Goal: Check status: Check status

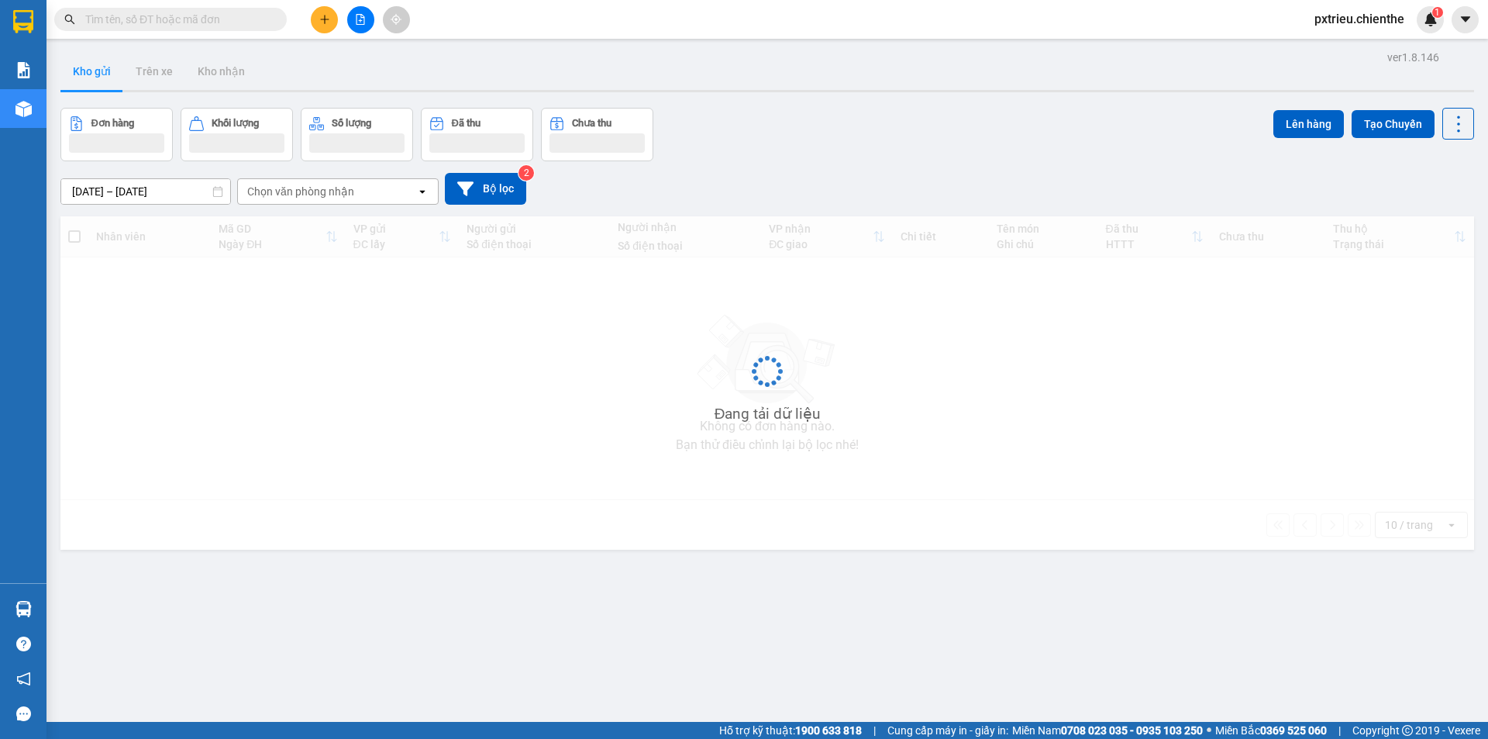
click at [146, 22] on input "text" at bounding box center [176, 19] width 183 height 17
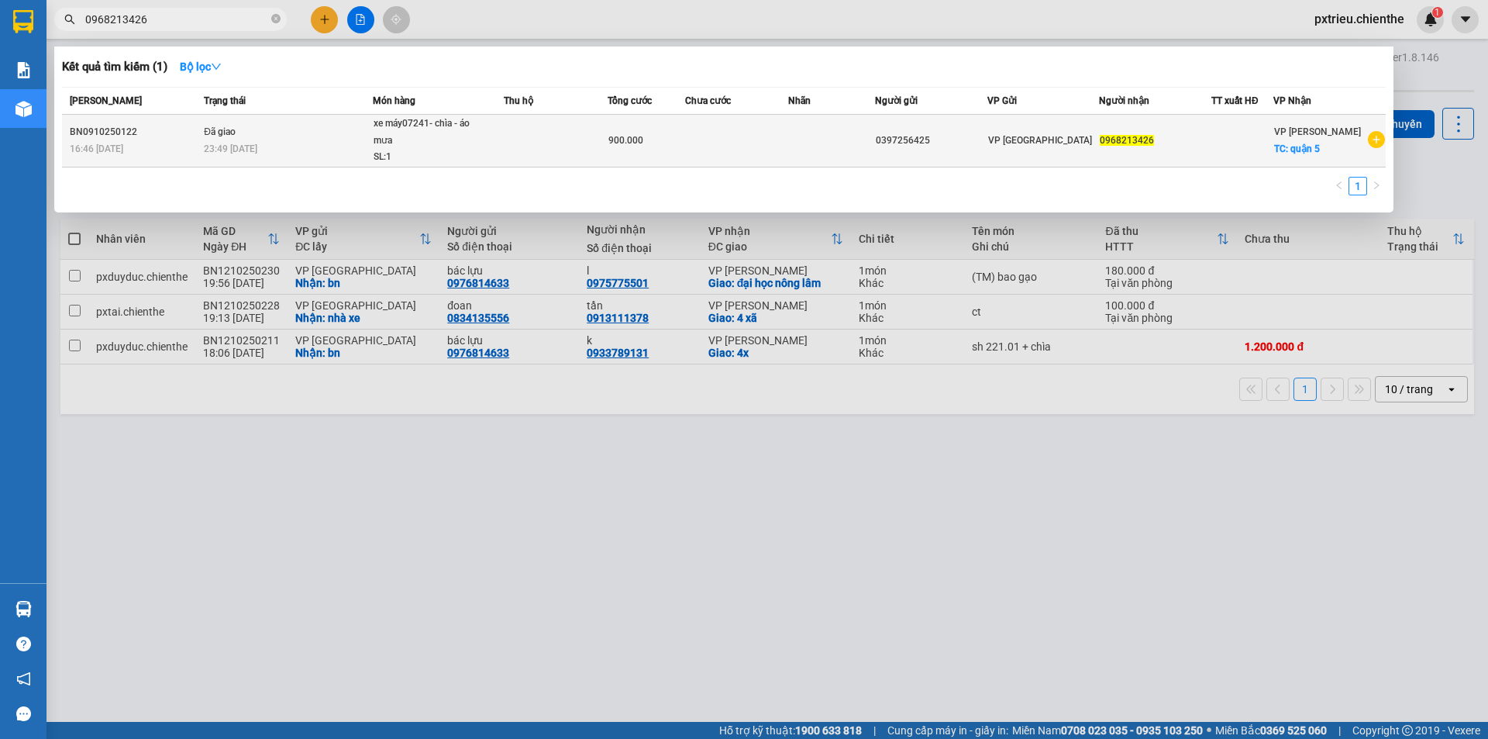
type input "0968213426"
click at [313, 140] on td "Đã giao 23:49 [DATE]" at bounding box center [286, 141] width 173 height 53
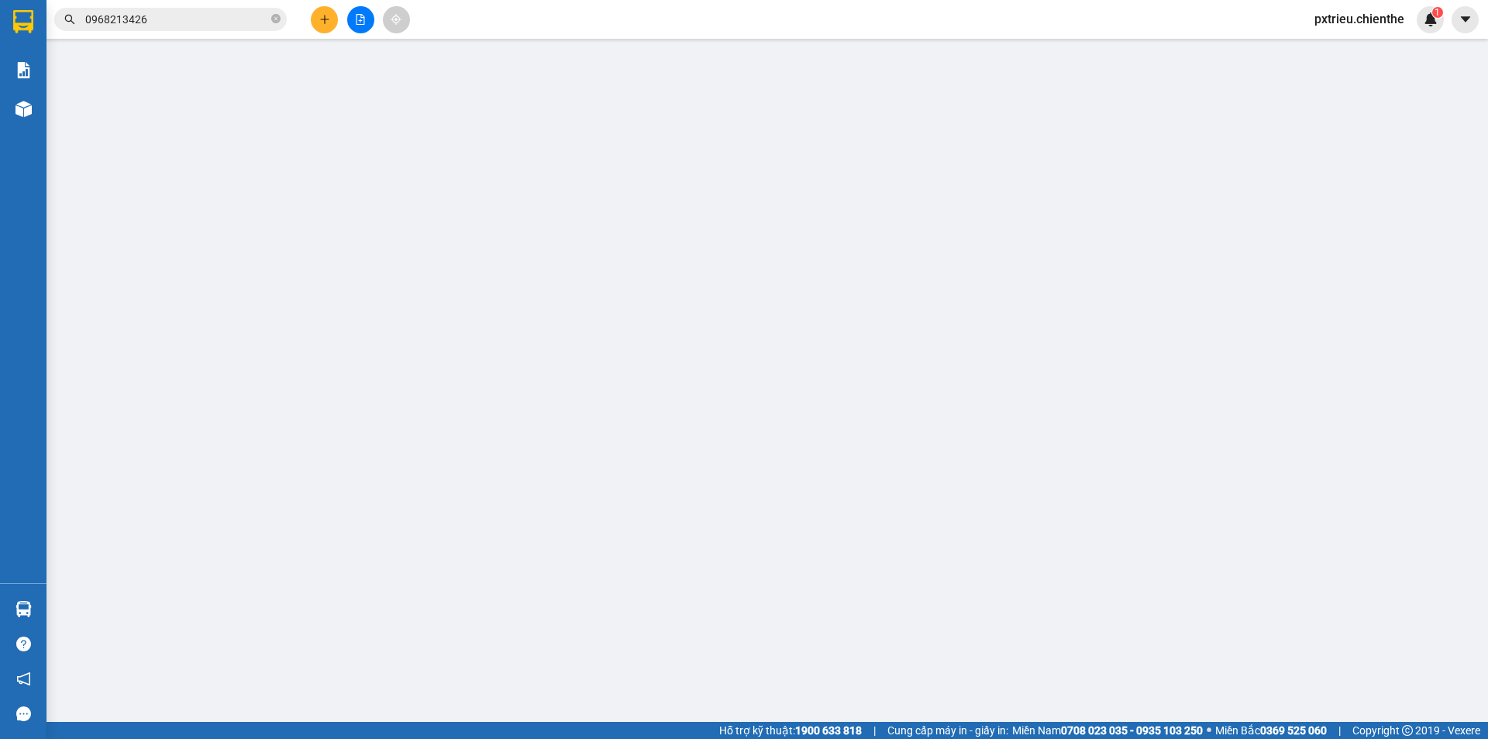
type input "0397256425"
type input "0968213426"
type input "0"
type input "900.000"
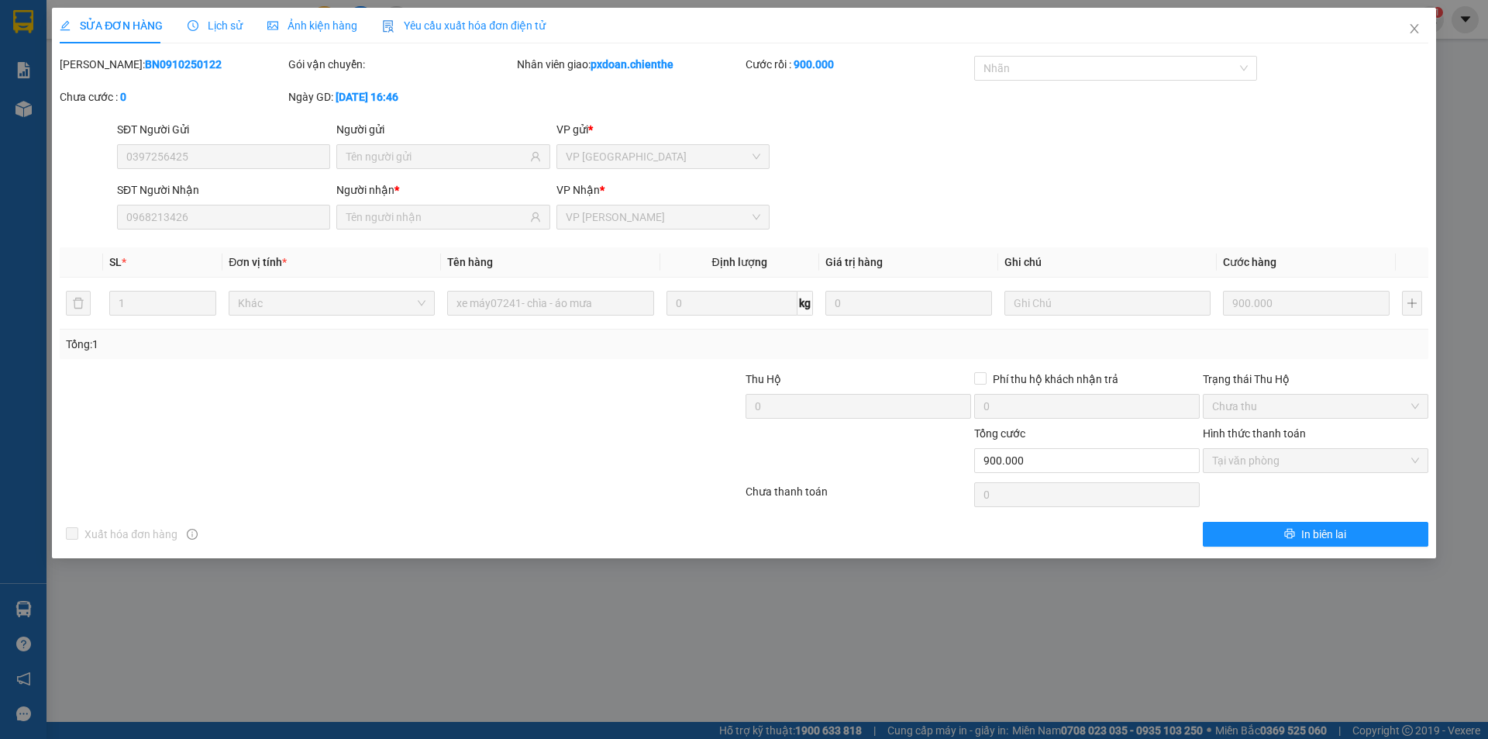
click at [226, 24] on span "Lịch sử" at bounding box center [215, 25] width 55 height 12
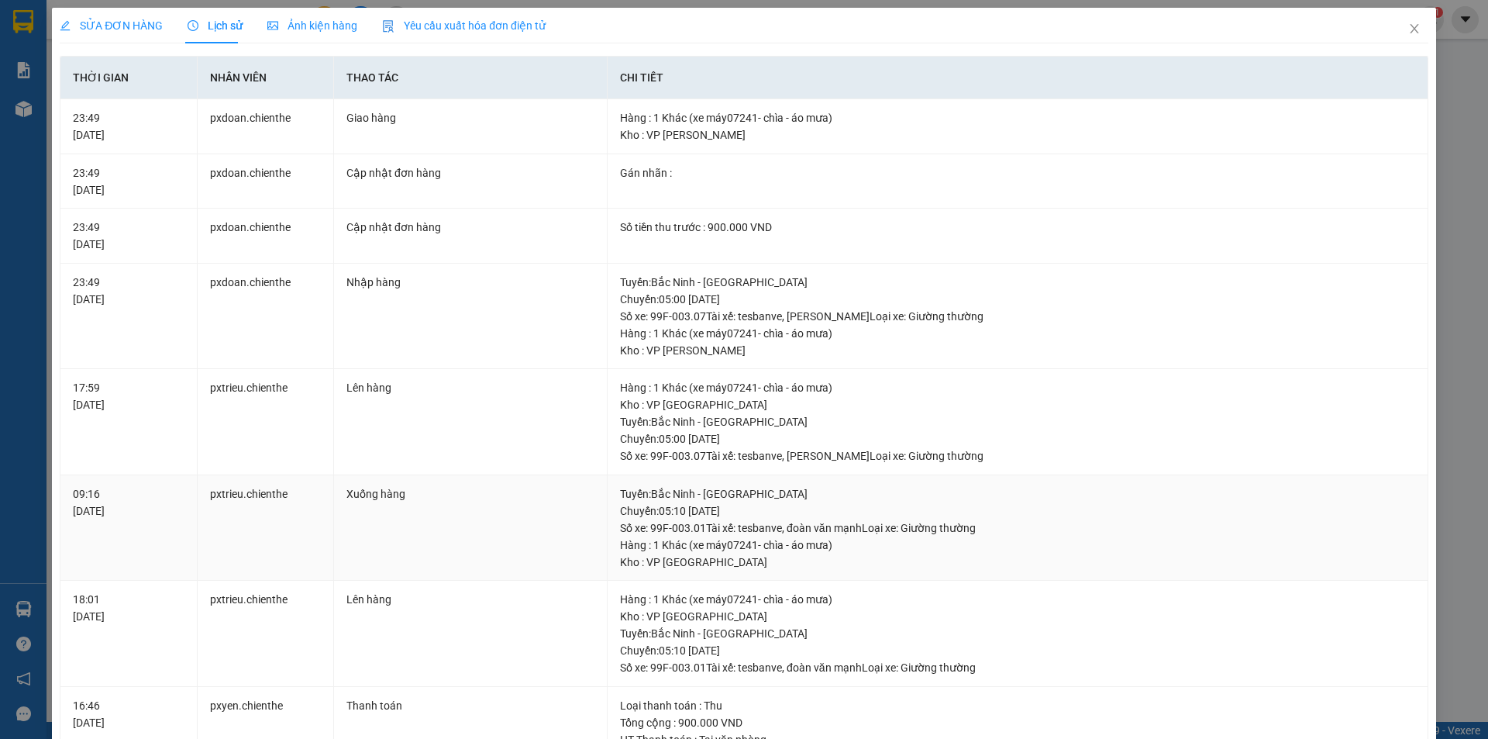
scroll to position [343, 0]
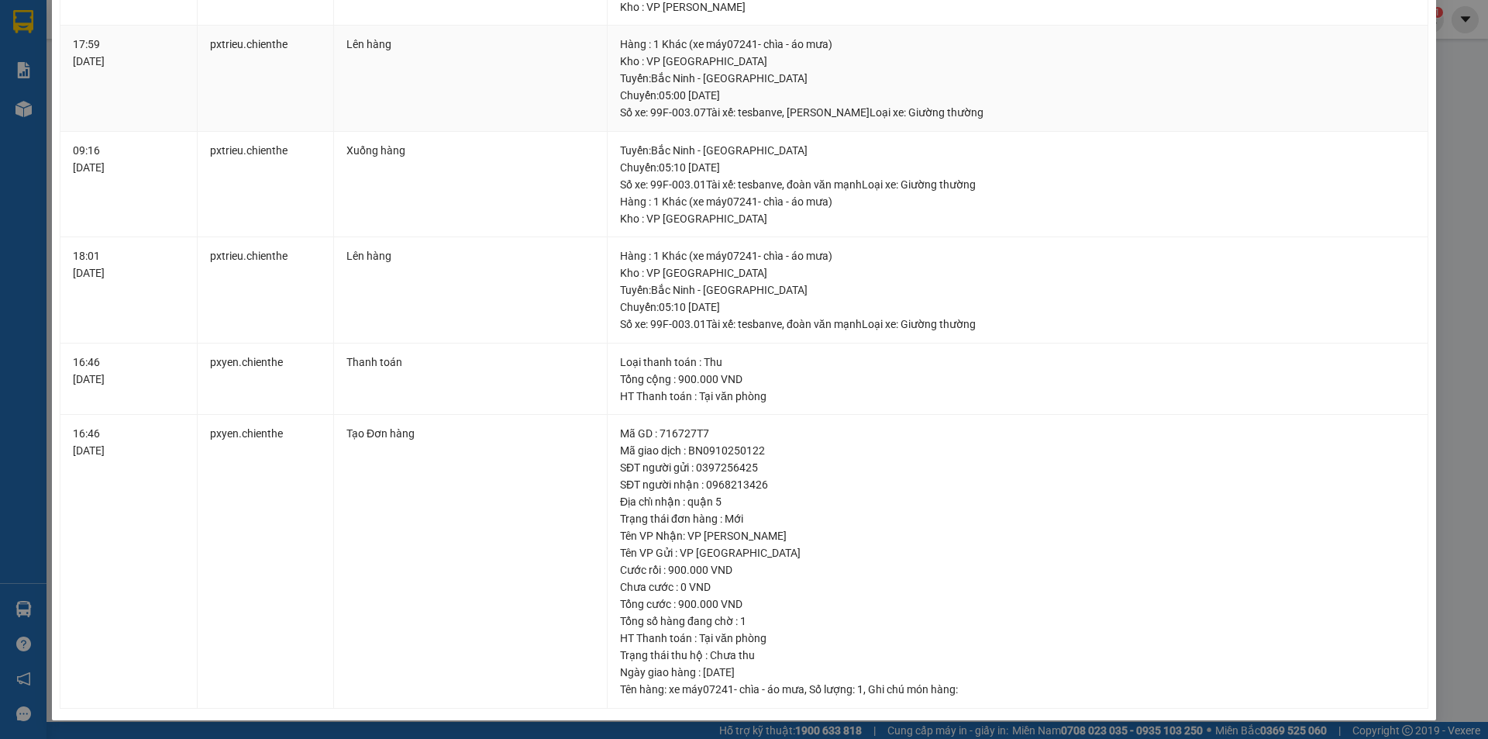
click at [1319, 87] on div "[GEOGRAPHIC_DATA] : [GEOGRAPHIC_DATA] - [PERSON_NAME]: 05:00 [DATE] Số xe: 99F-…" at bounding box center [1017, 95] width 795 height 51
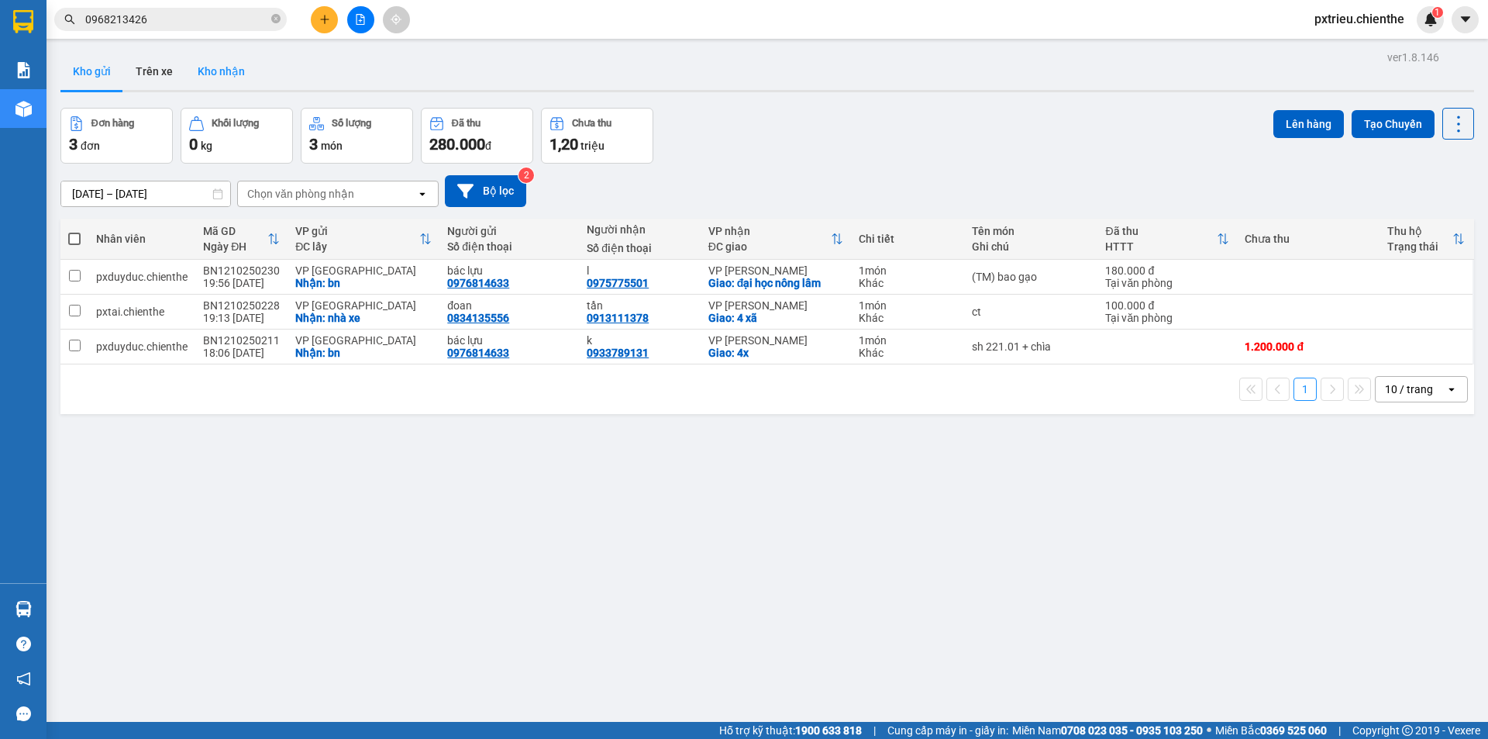
click at [208, 72] on button "Kho nhận" at bounding box center [221, 71] width 72 height 37
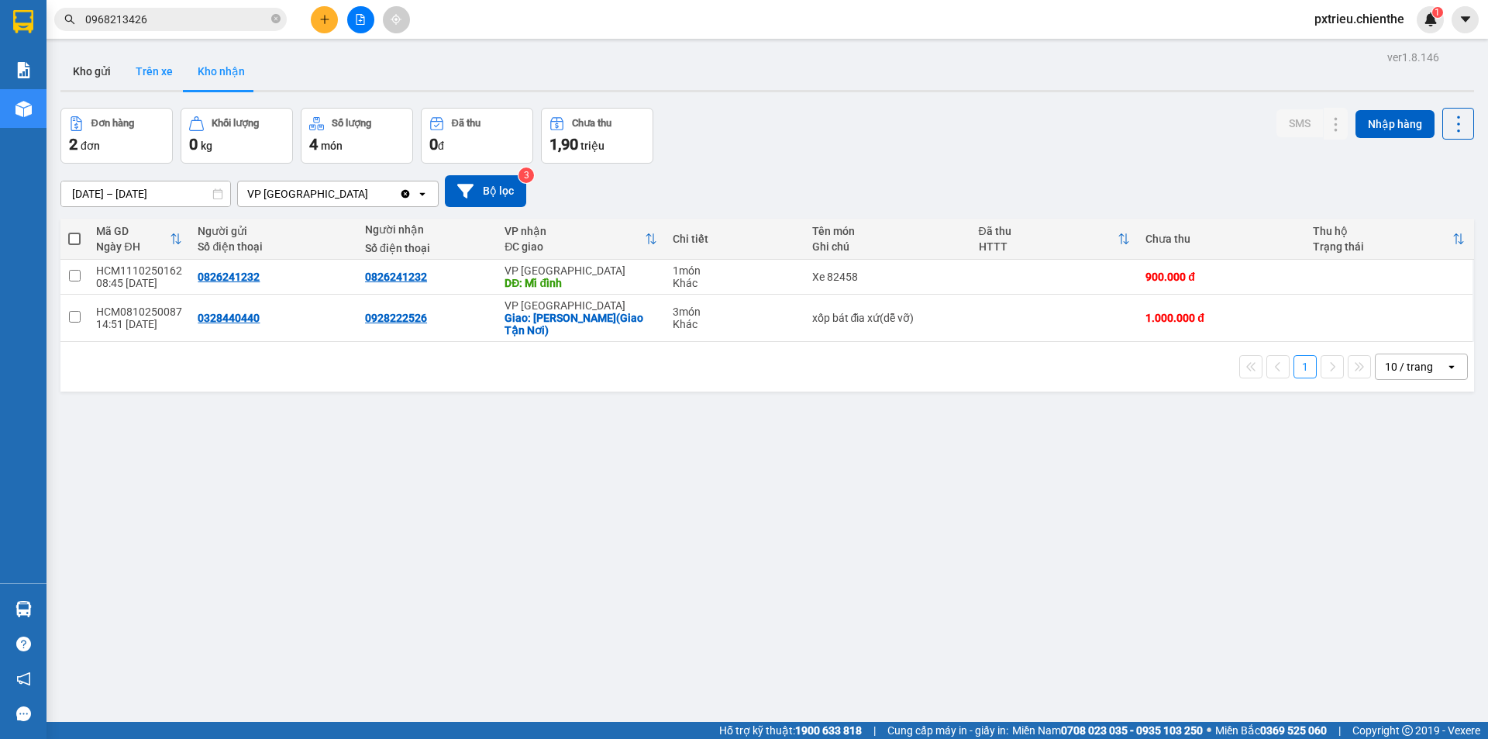
click at [151, 72] on button "Trên xe" at bounding box center [154, 71] width 62 height 37
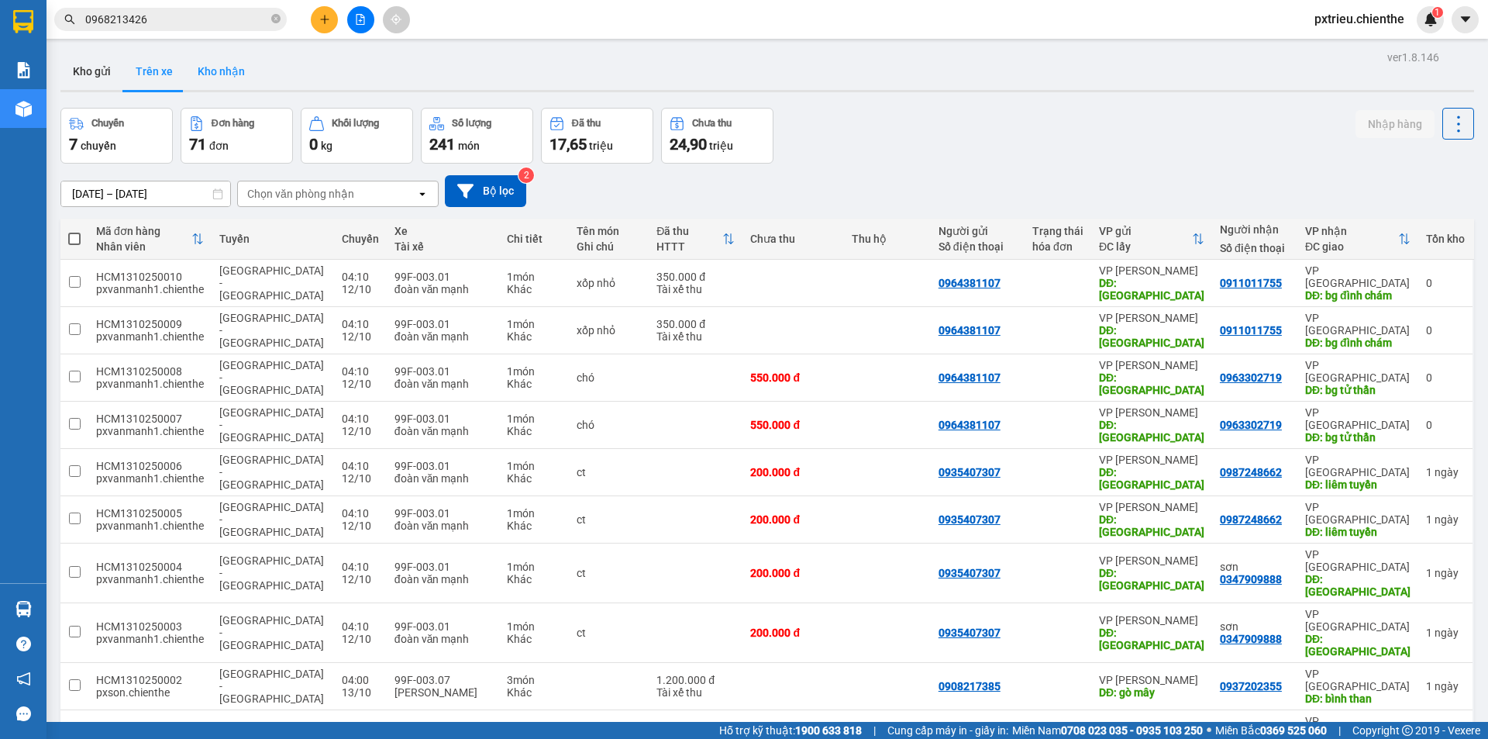
click at [238, 73] on button "Kho nhận" at bounding box center [221, 71] width 72 height 37
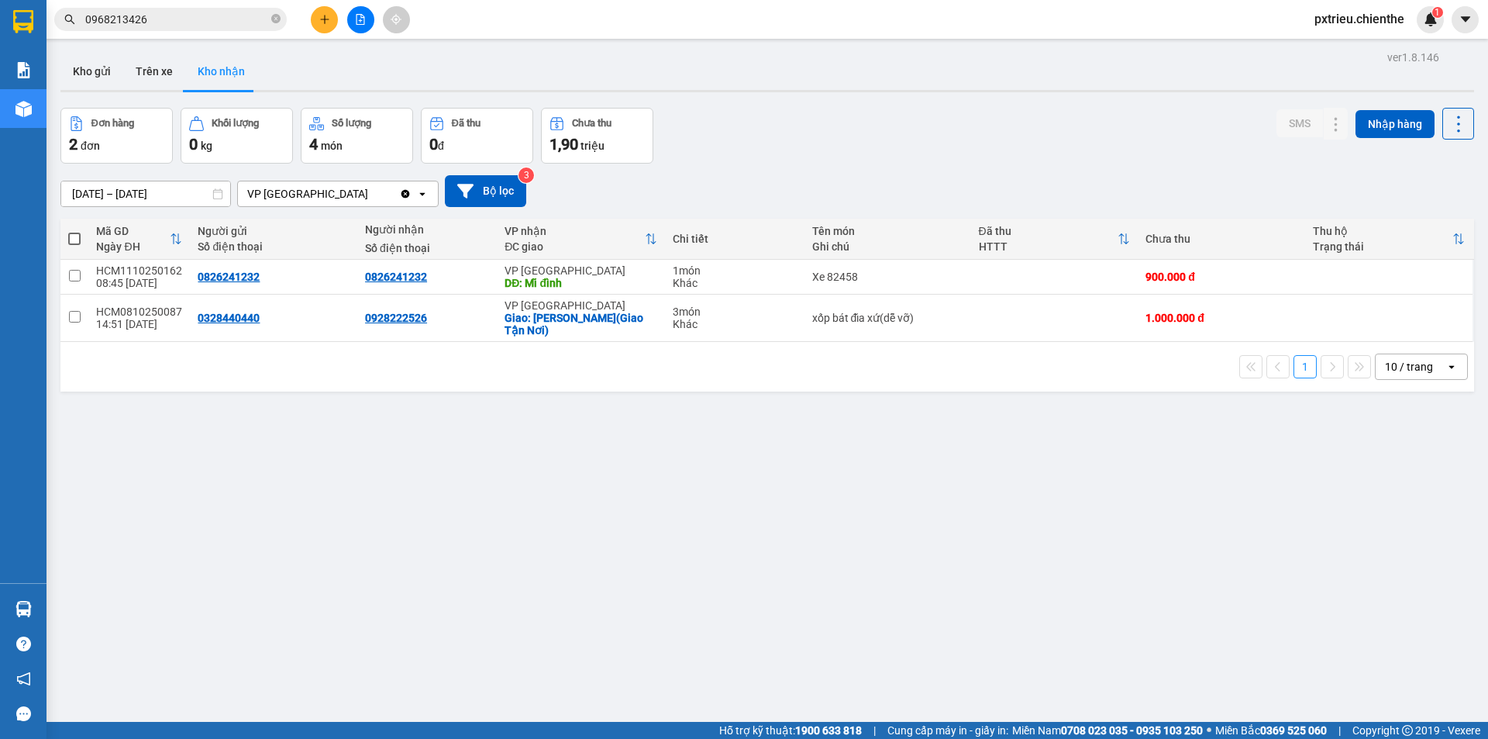
click at [82, 197] on input "[DATE] – [DATE]" at bounding box center [145, 193] width 169 height 25
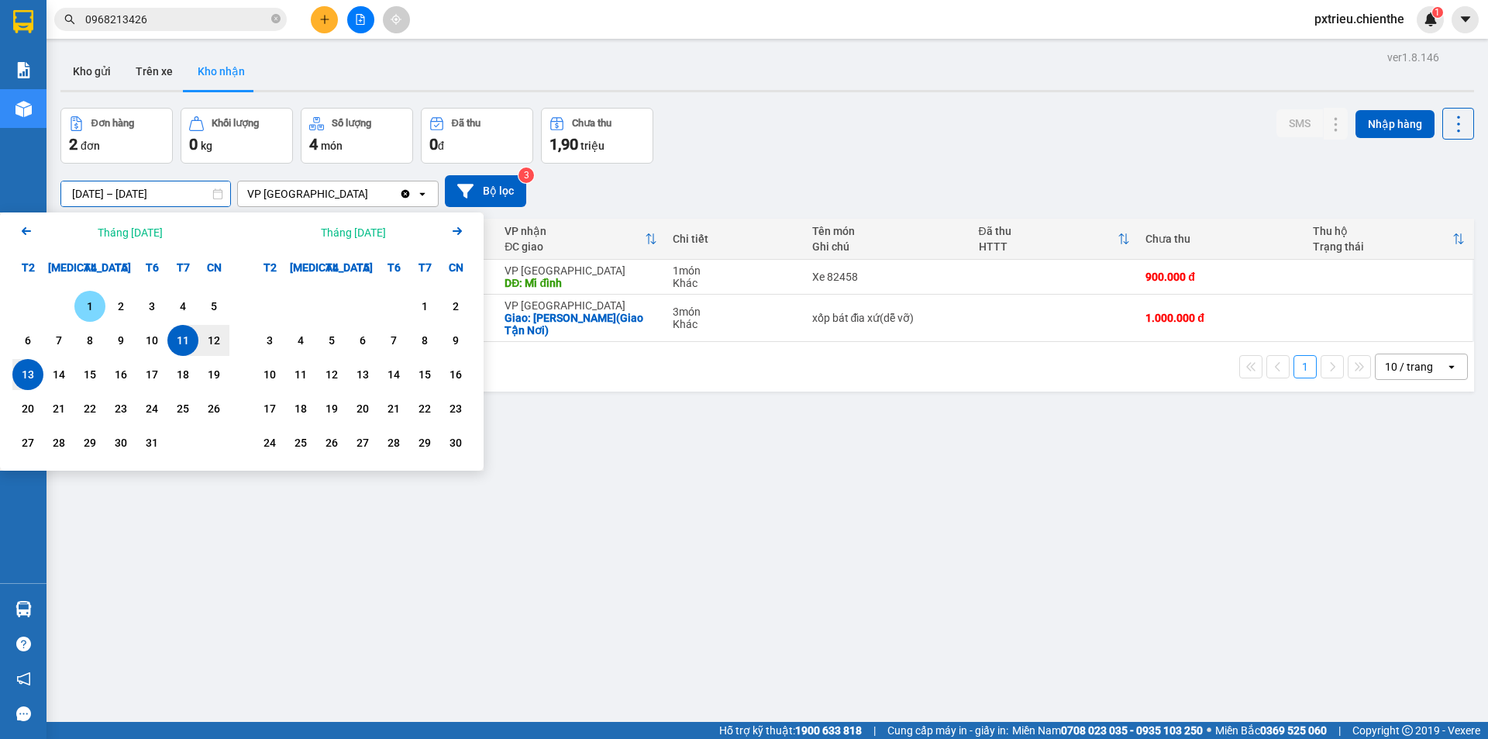
click at [89, 300] on div "1" at bounding box center [90, 306] width 22 height 19
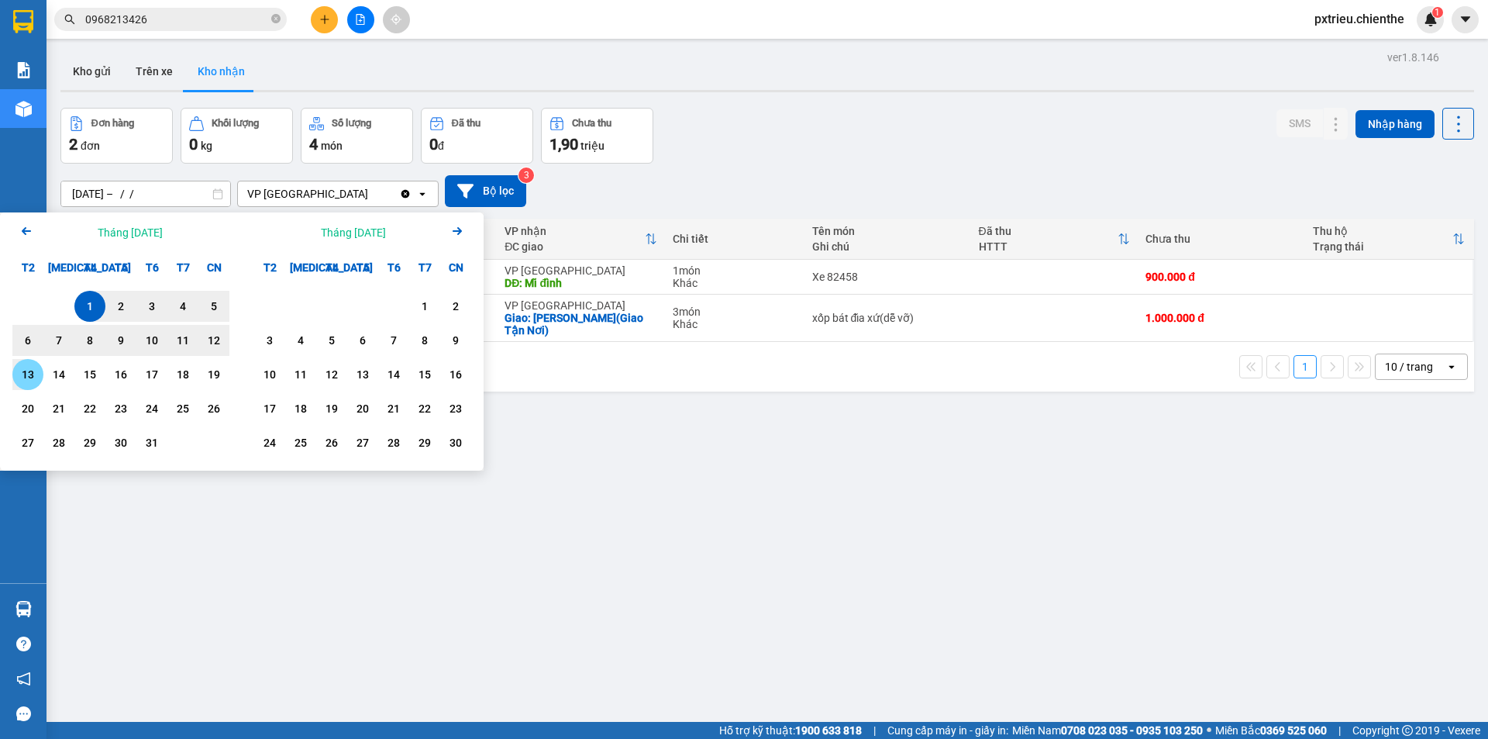
click at [19, 380] on div "13" at bounding box center [28, 374] width 22 height 19
type input "[DATE] – [DATE]"
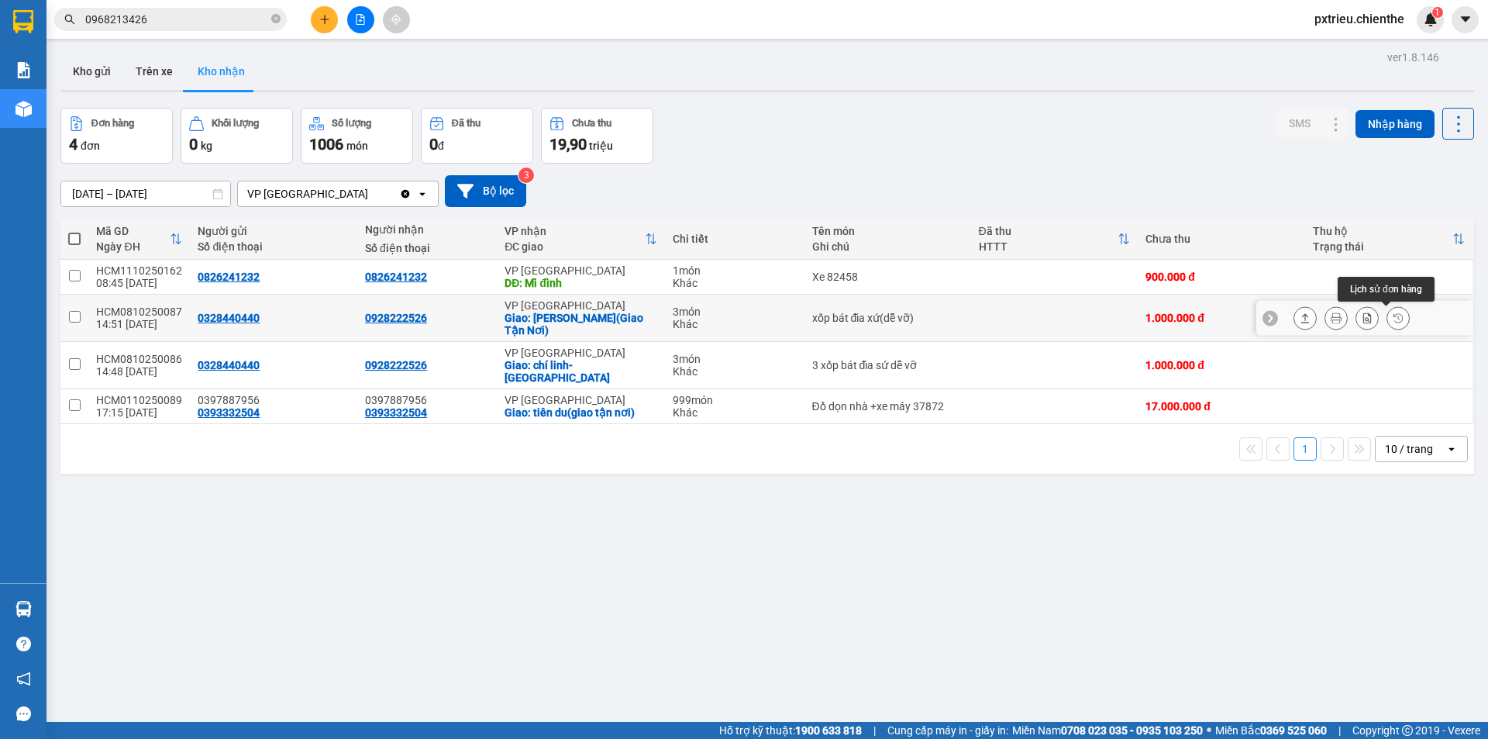
click at [1388, 318] on button at bounding box center [1399, 318] width 22 height 27
click at [1393, 319] on icon at bounding box center [1398, 317] width 11 height 11
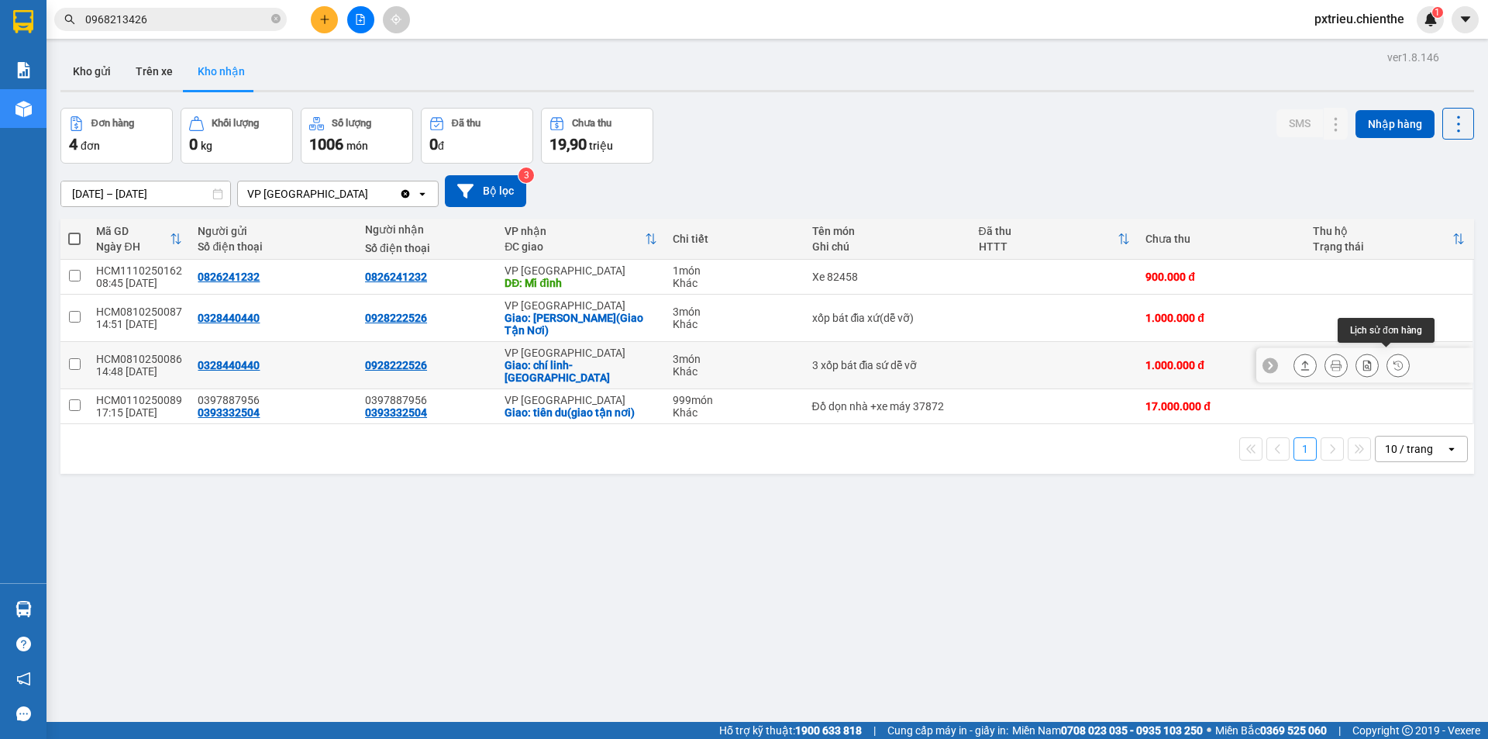
click at [1393, 364] on icon at bounding box center [1398, 365] width 11 height 11
click at [1388, 324] on button at bounding box center [1399, 318] width 22 height 27
click at [81, 191] on input "[DATE] – [DATE]" at bounding box center [145, 193] width 169 height 25
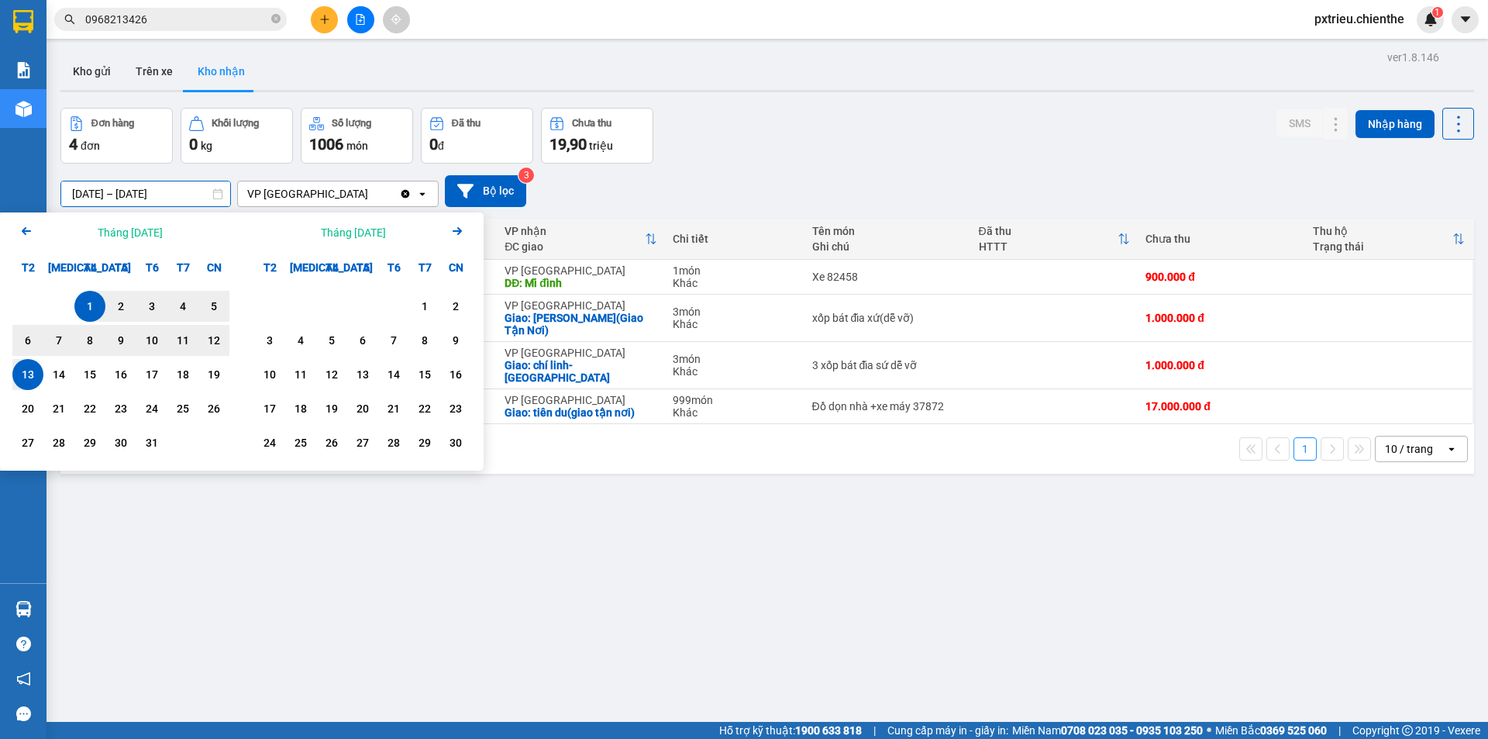
click at [26, 231] on icon "Previous month." at bounding box center [26, 231] width 9 height 8
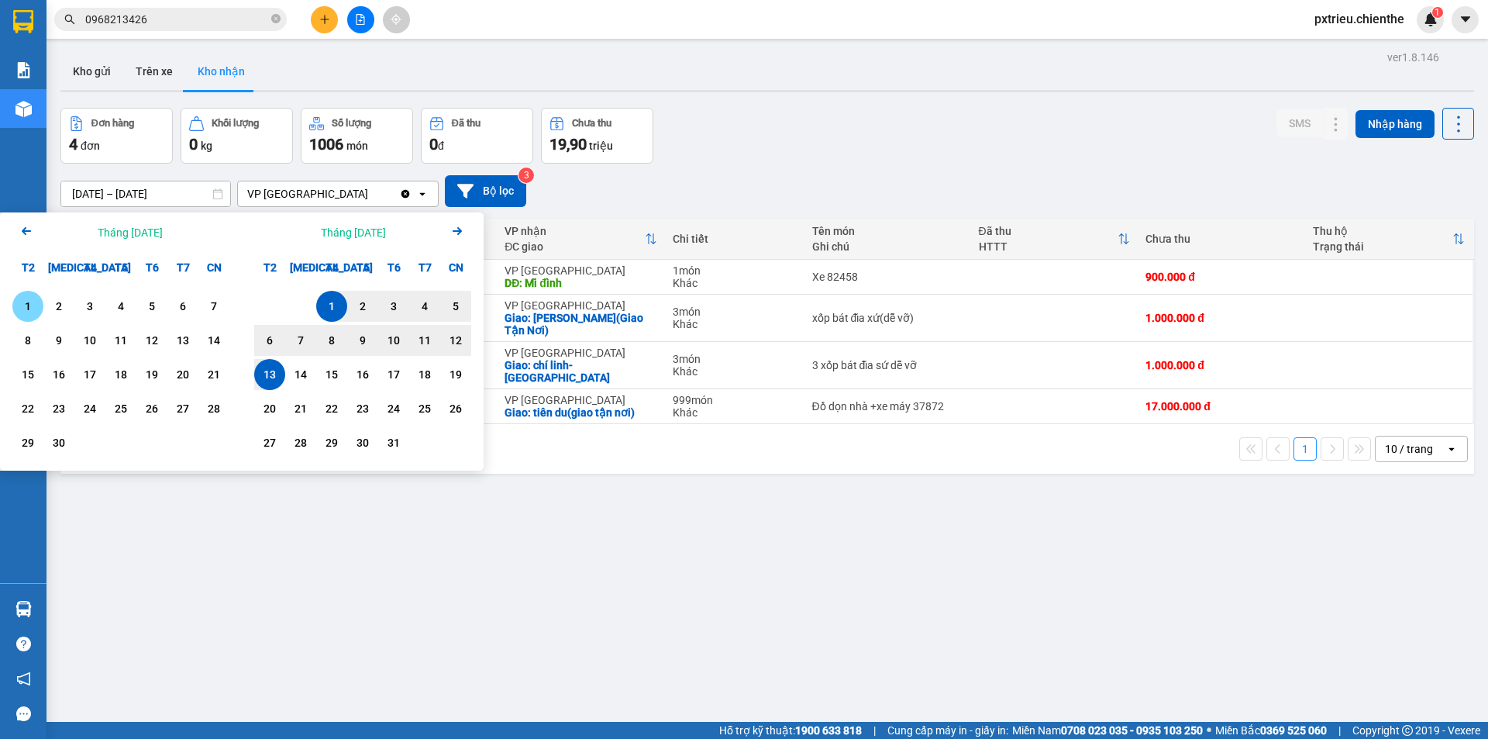
click at [31, 306] on div "1" at bounding box center [28, 306] width 22 height 19
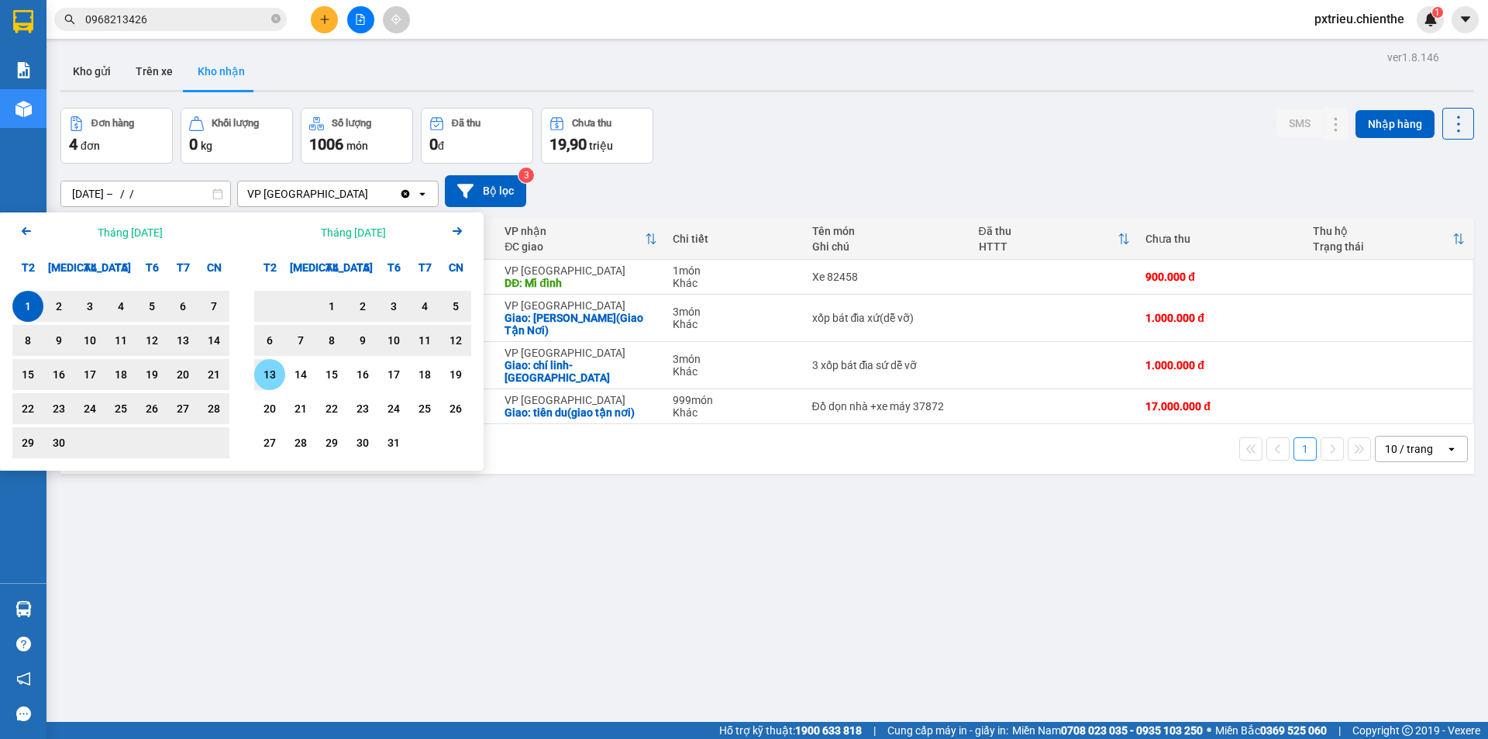
click at [269, 371] on div "13" at bounding box center [270, 374] width 22 height 19
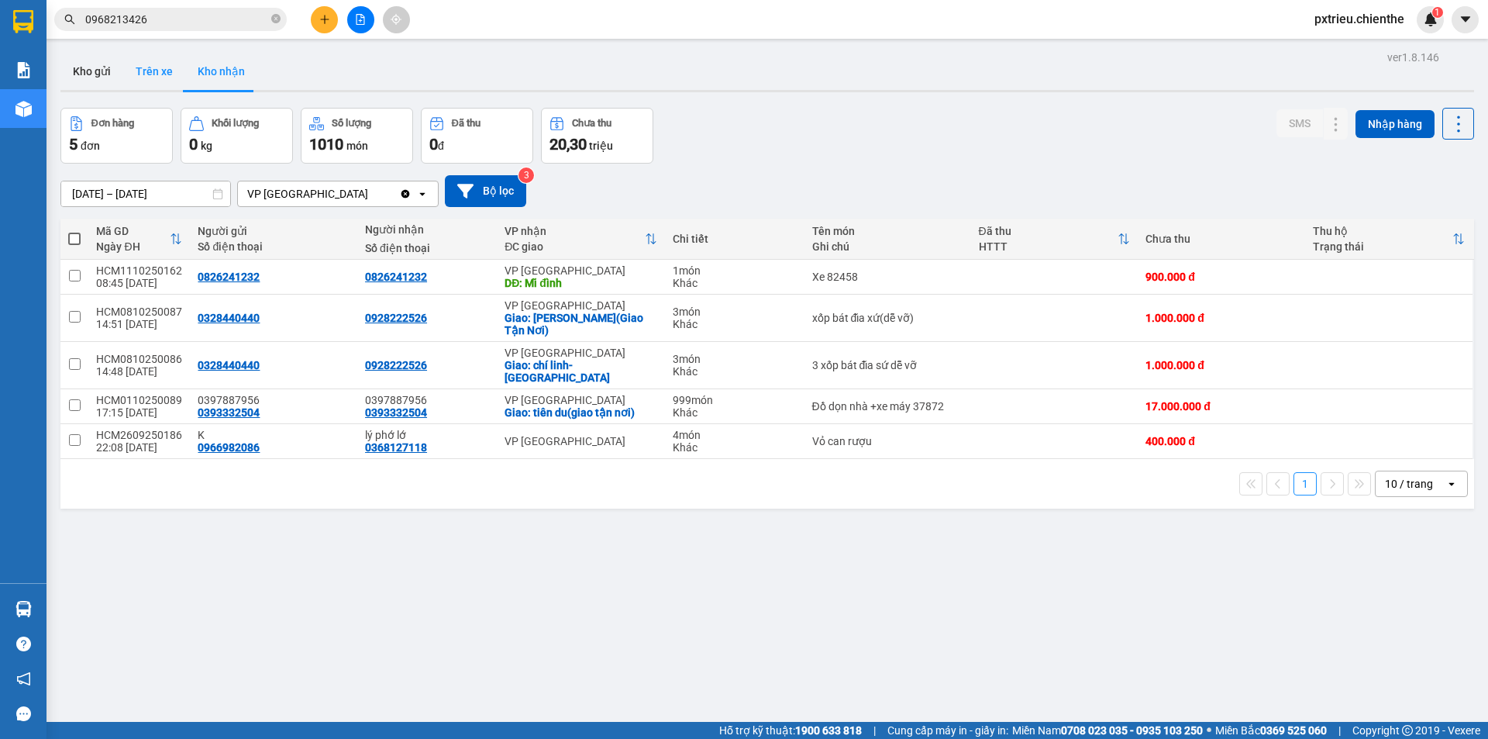
click at [162, 73] on button "Trên xe" at bounding box center [154, 71] width 62 height 37
type input "[DATE] – [DATE]"
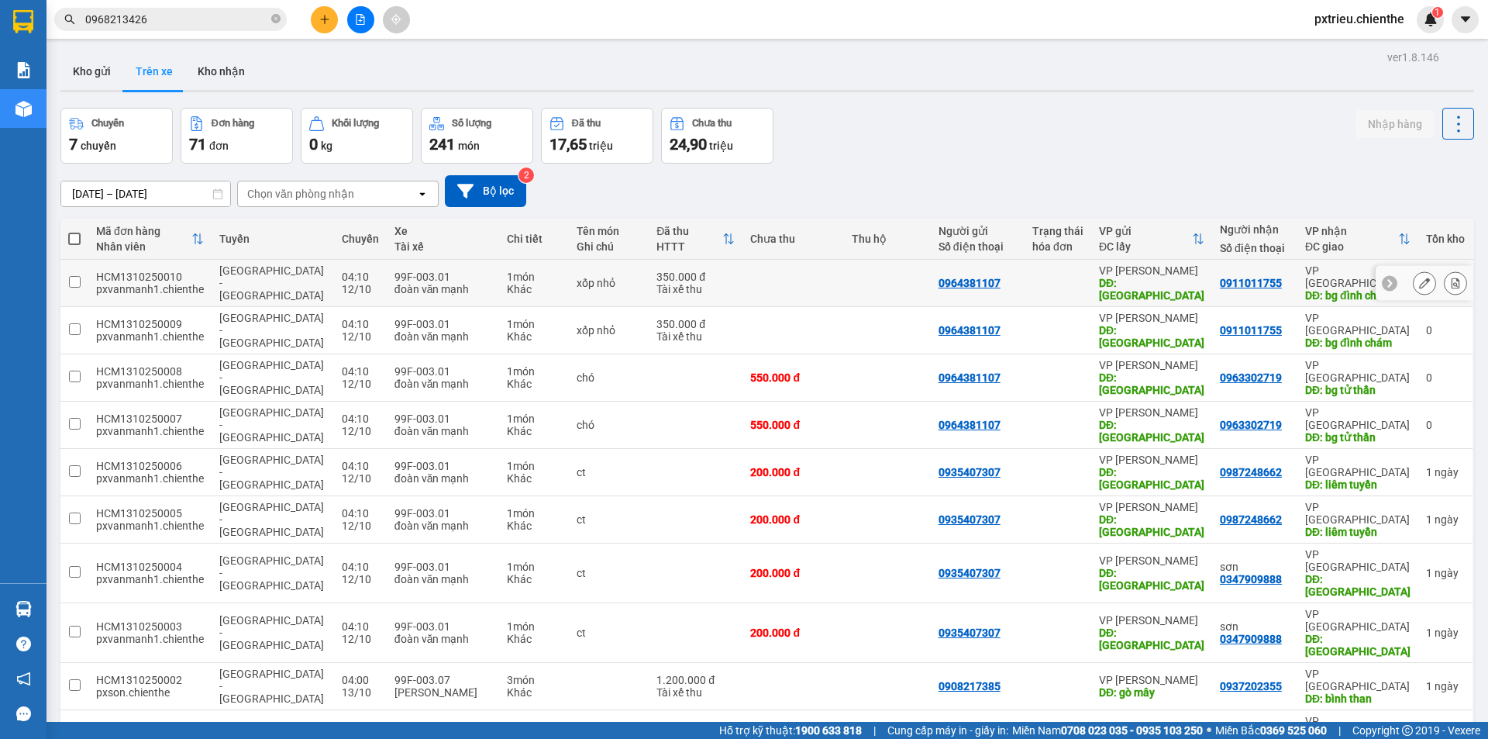
click at [1450, 283] on button at bounding box center [1456, 283] width 22 height 27
click at [1450, 278] on icon at bounding box center [1455, 283] width 11 height 11
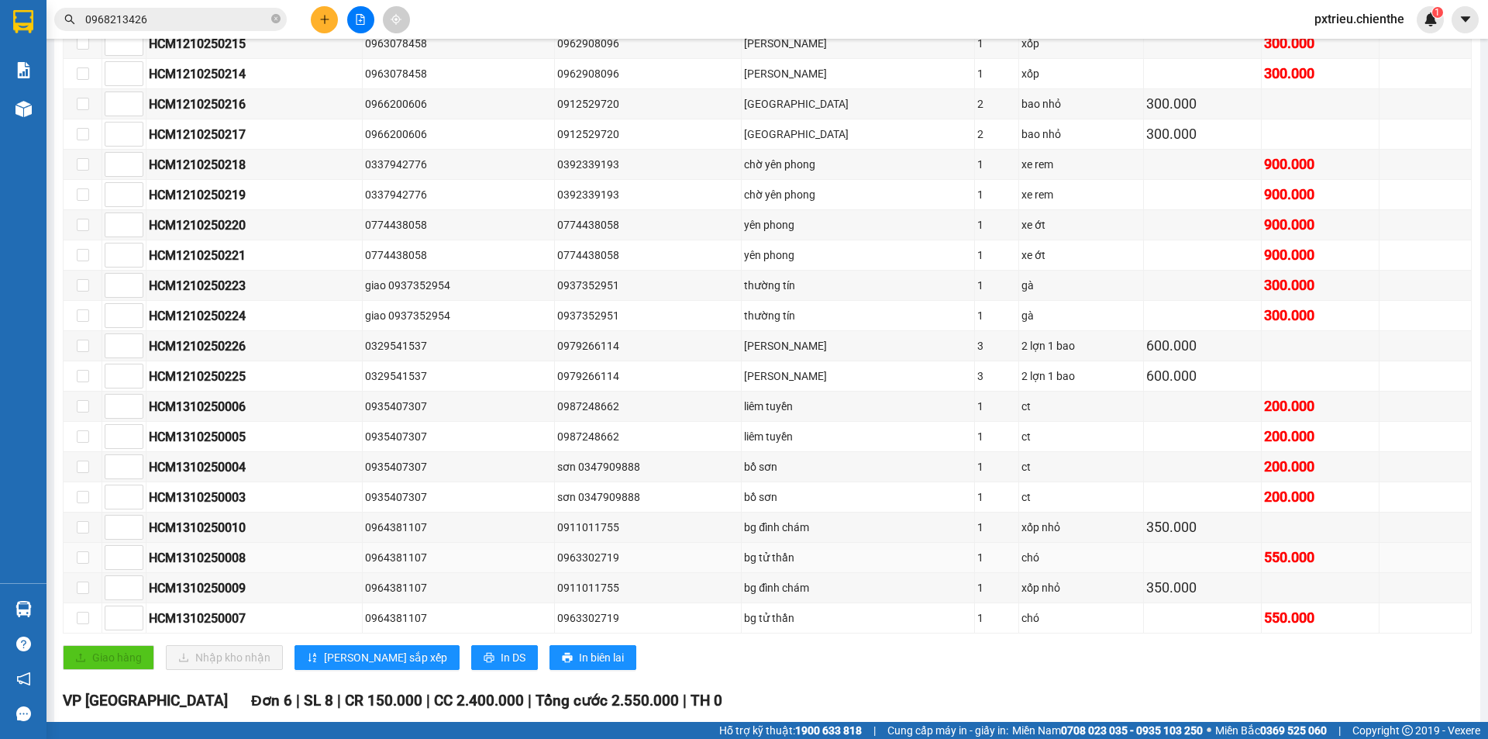
scroll to position [388, 0]
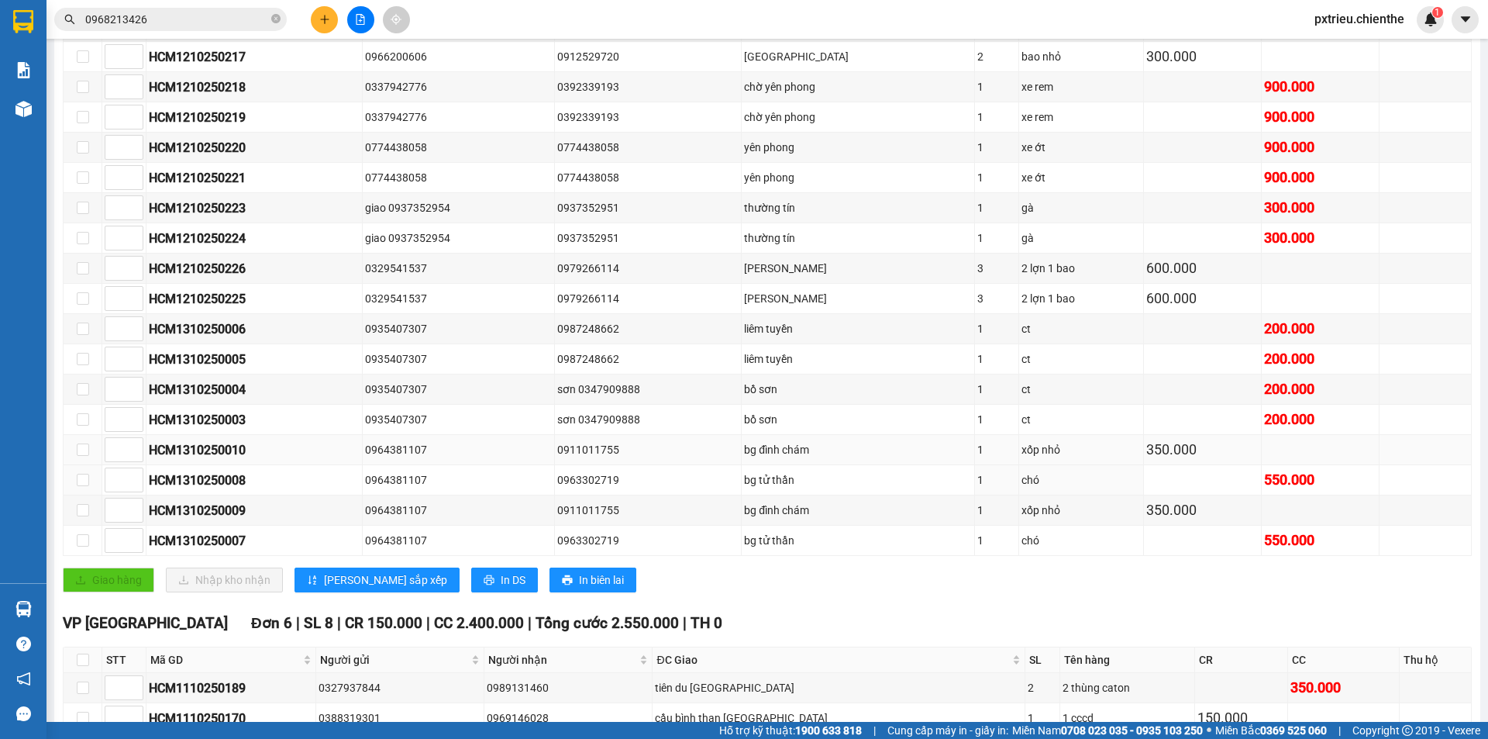
drag, startPoint x: 644, startPoint y: 454, endPoint x: 593, endPoint y: 460, distance: 51.5
click at [541, 467] on tbody "HCM1210250215 0963078458 0962908096 lương tài 1 xốp 300.000 HCM1210250214 09630…" at bounding box center [768, 253] width 1409 height 605
click at [691, 467] on td "0963302719" at bounding box center [648, 480] width 187 height 30
drag, startPoint x: 643, startPoint y: 445, endPoint x: 578, endPoint y: 450, distance: 65.3
click at [578, 450] on tr "HCM1310250010 0964381107 0911011755 bg đình chám 1 xốp nhỏ 350.000" at bounding box center [768, 450] width 1409 height 30
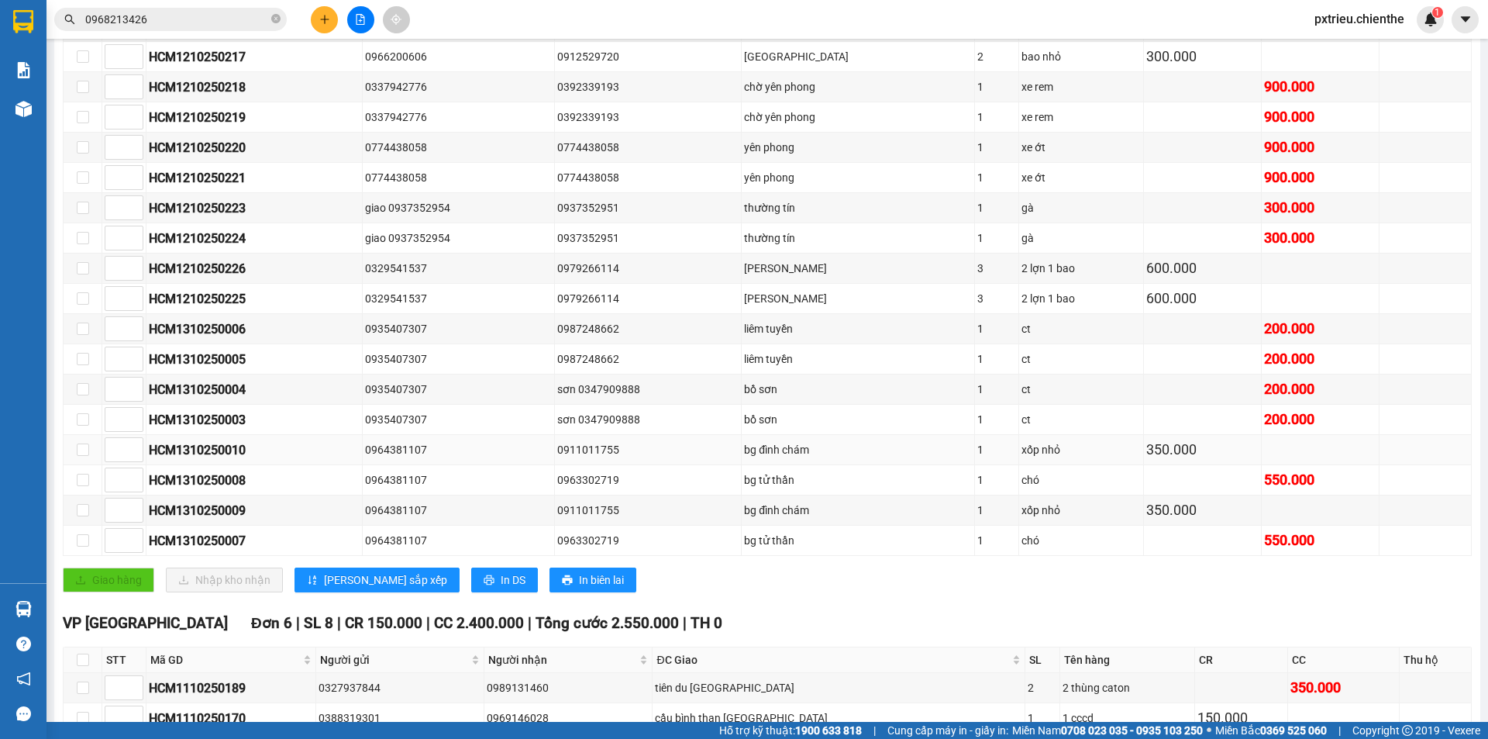
copy tr "0911011755"
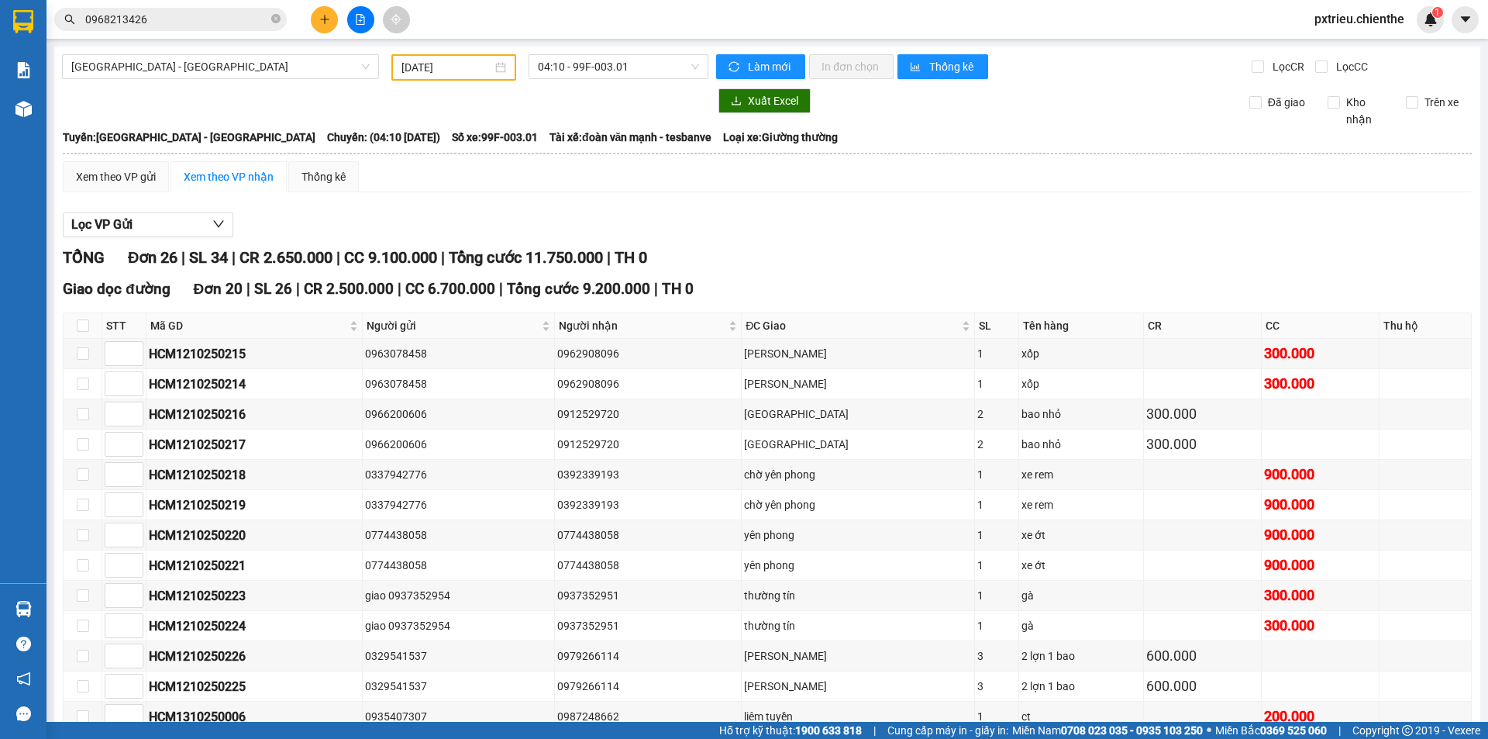
click at [271, 19] on span "0968213426" at bounding box center [170, 19] width 233 height 23
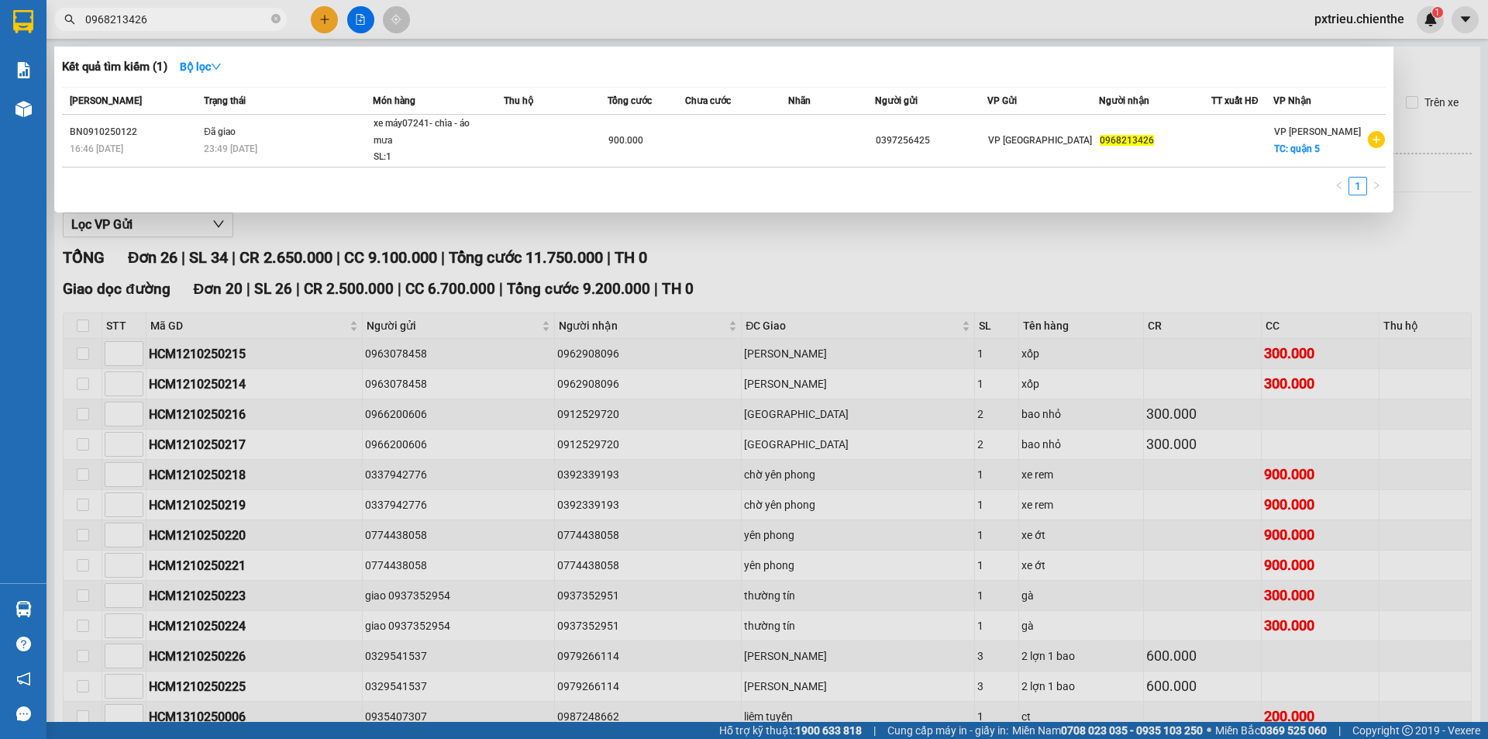
click at [271, 20] on span "0968213426" at bounding box center [170, 19] width 233 height 23
click at [271, 20] on icon "close-circle" at bounding box center [275, 18] width 9 height 9
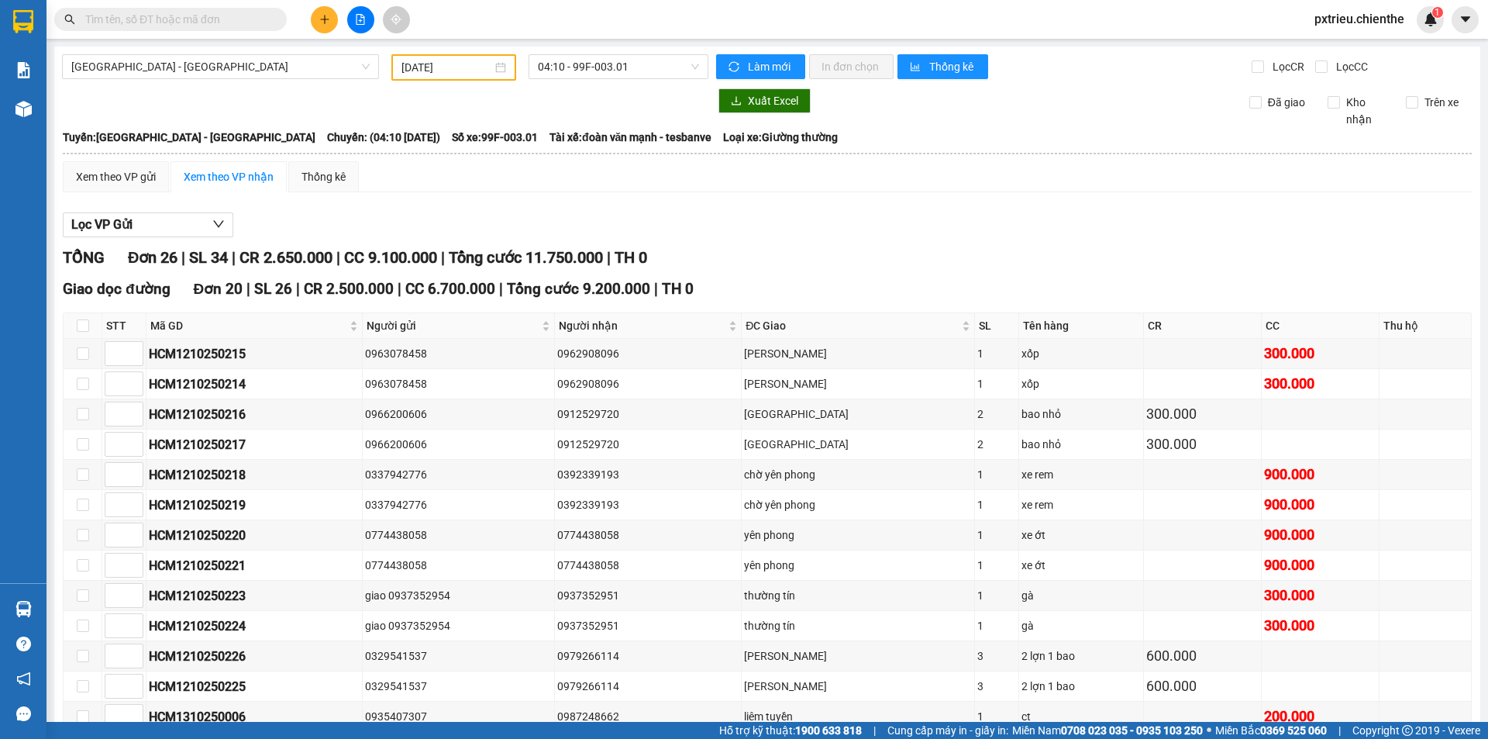
click at [257, 17] on input "text" at bounding box center [176, 19] width 183 height 17
paste input "0911011755"
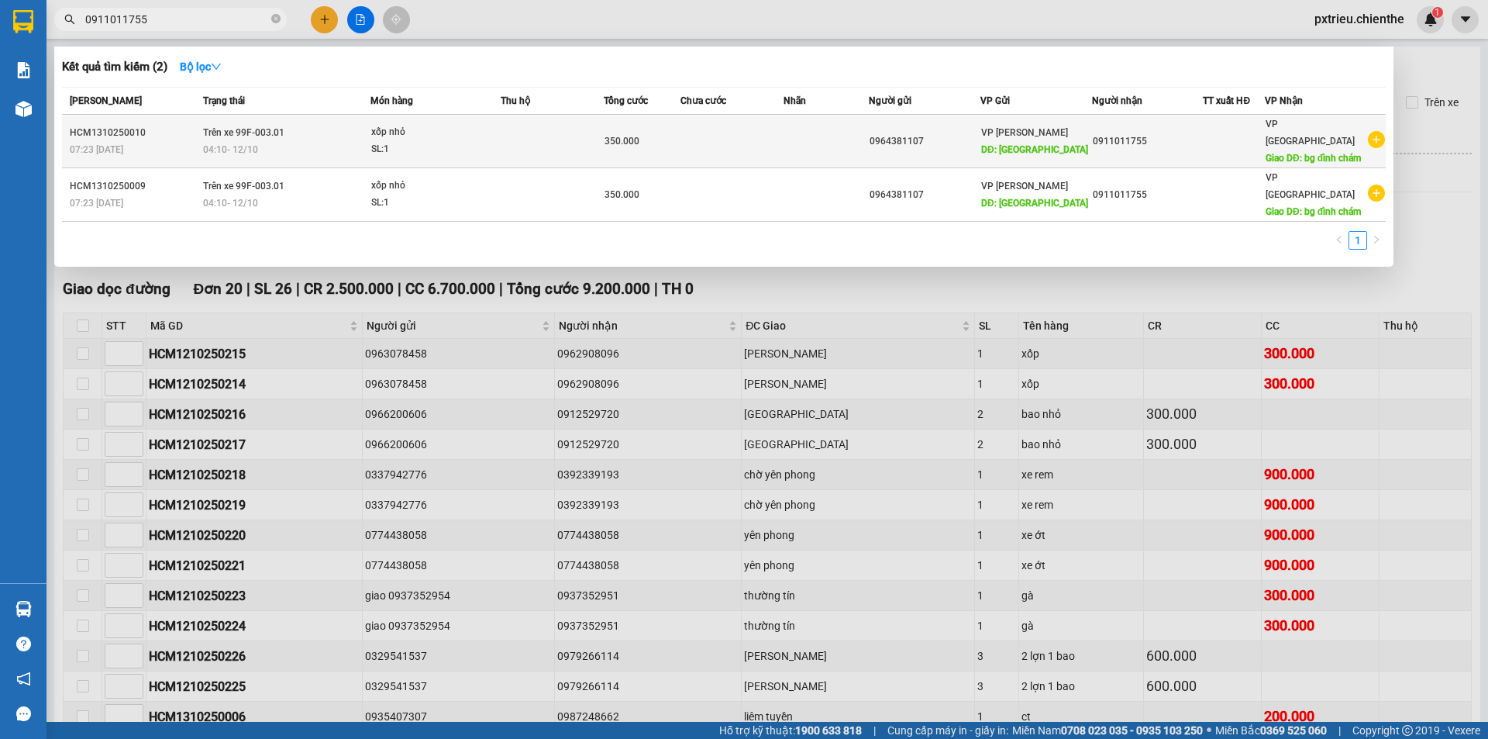
type input "0911011755"
click at [513, 128] on td at bounding box center [552, 141] width 103 height 53
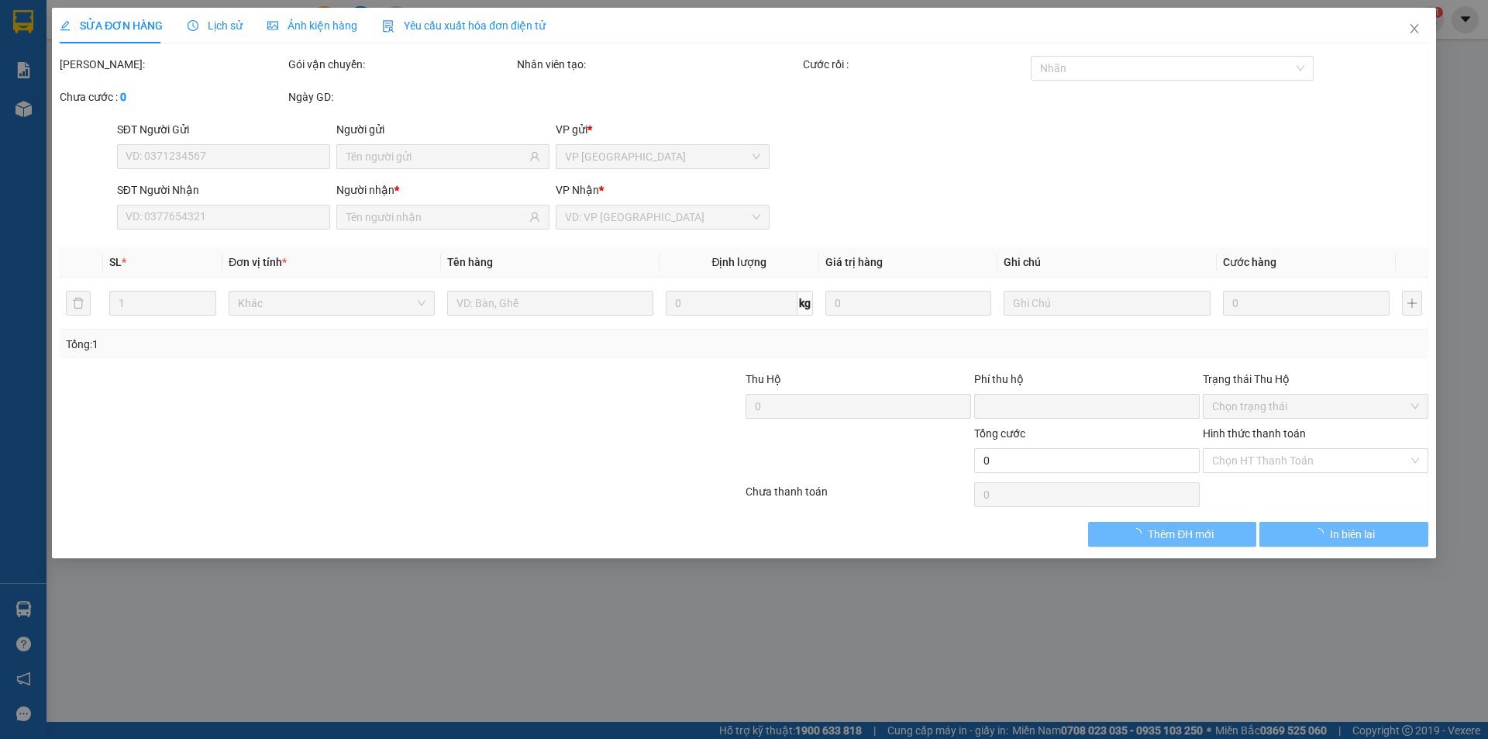
type input "0964381107"
type input "0911011755"
type input "0"
type input "350.000"
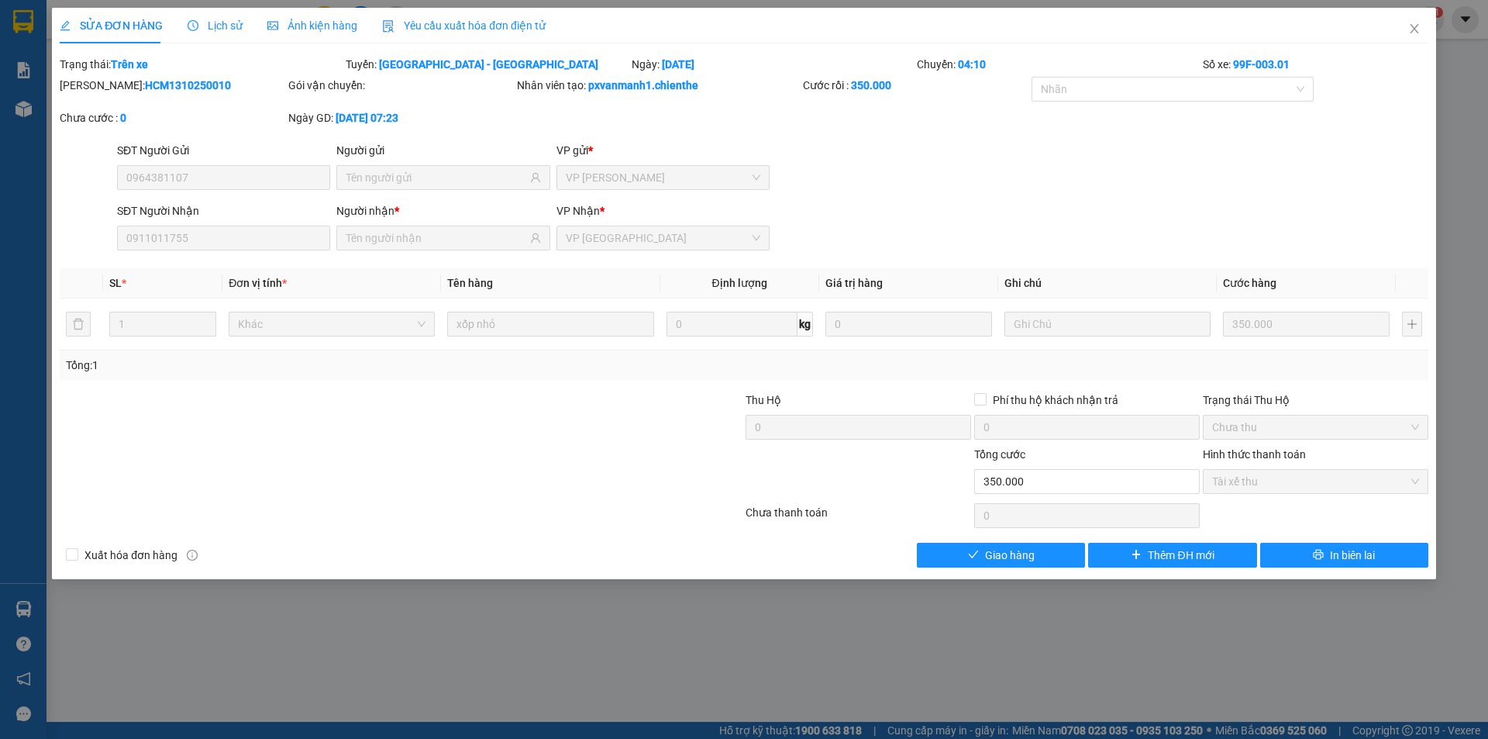
click at [326, 26] on span "Ảnh kiện hàng" at bounding box center [312, 25] width 90 height 12
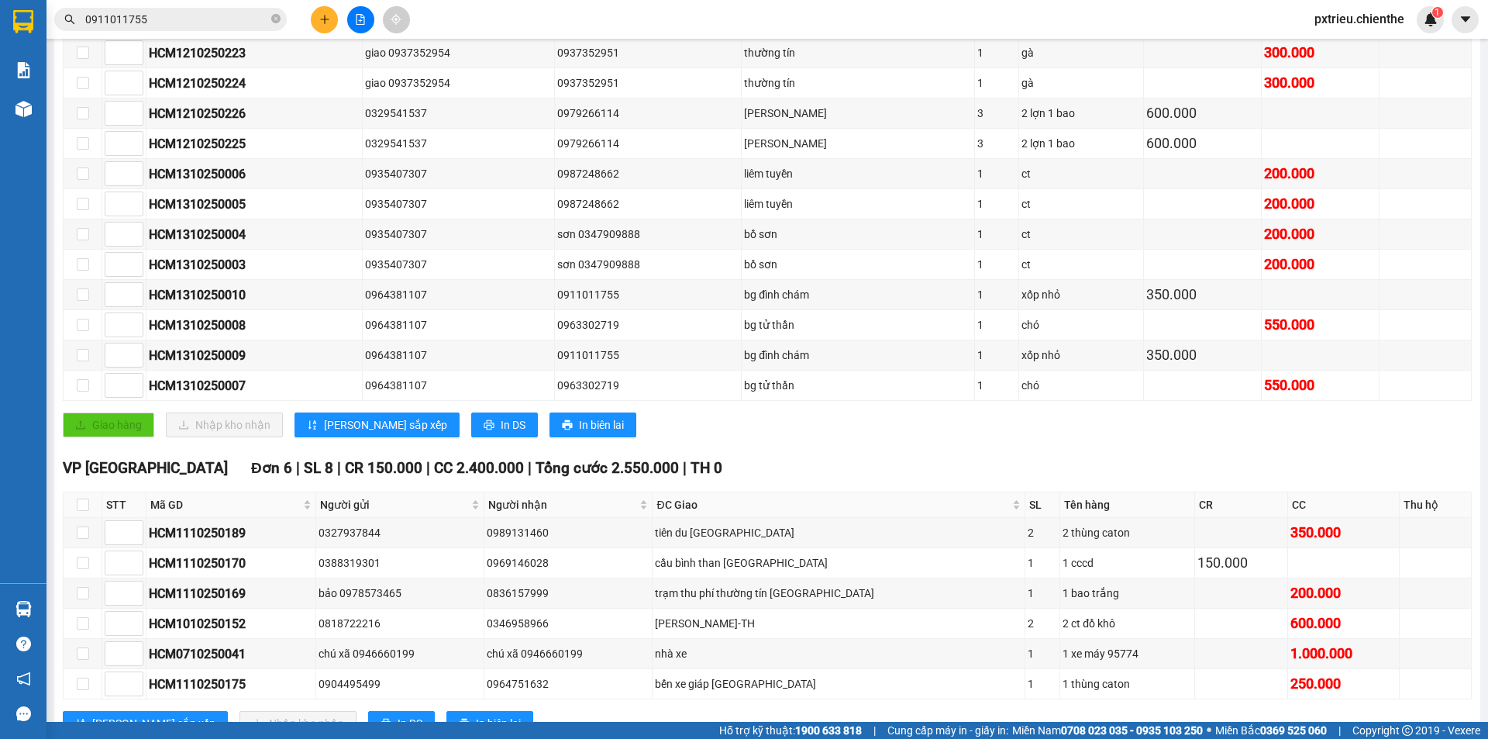
scroll to position [600, 0]
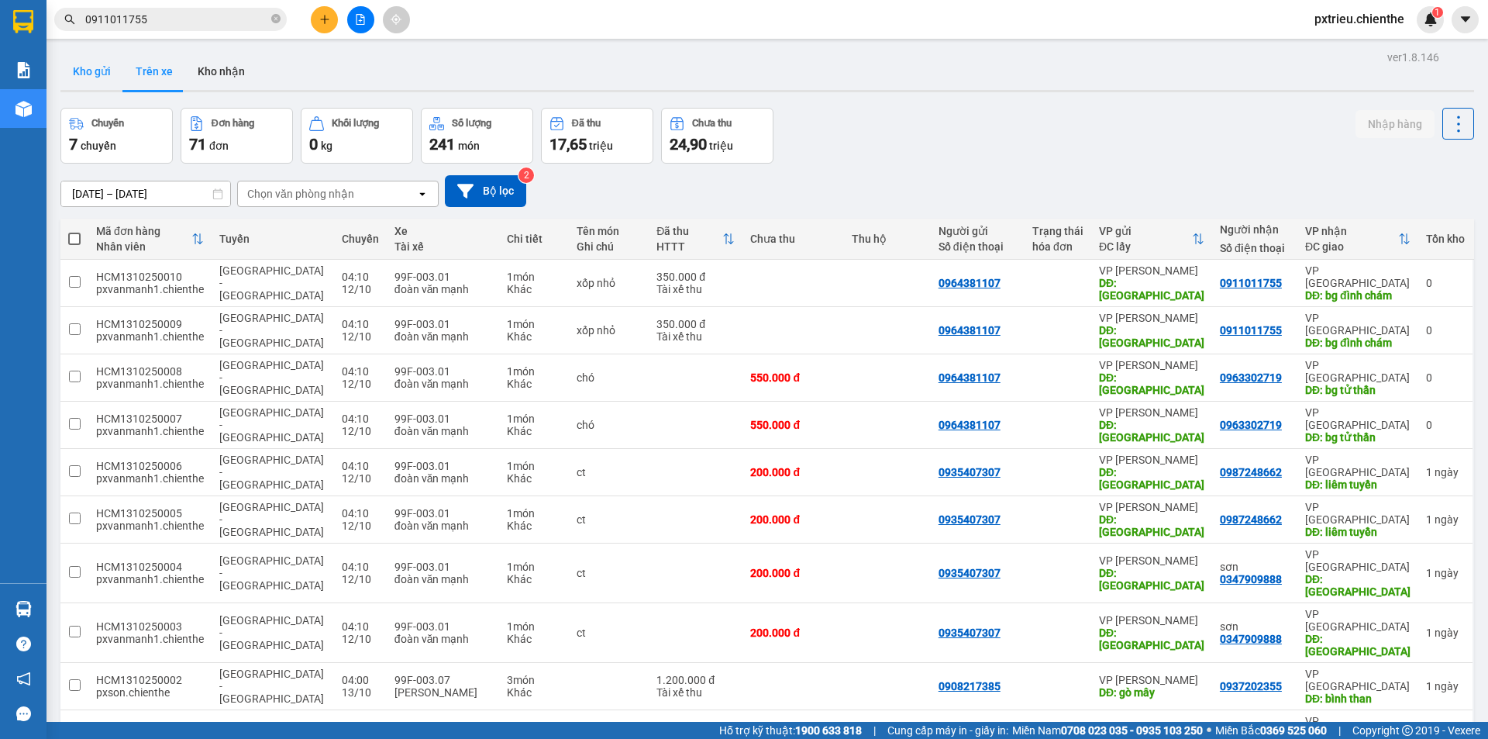
click at [97, 60] on button "Kho gửi" at bounding box center [91, 71] width 63 height 37
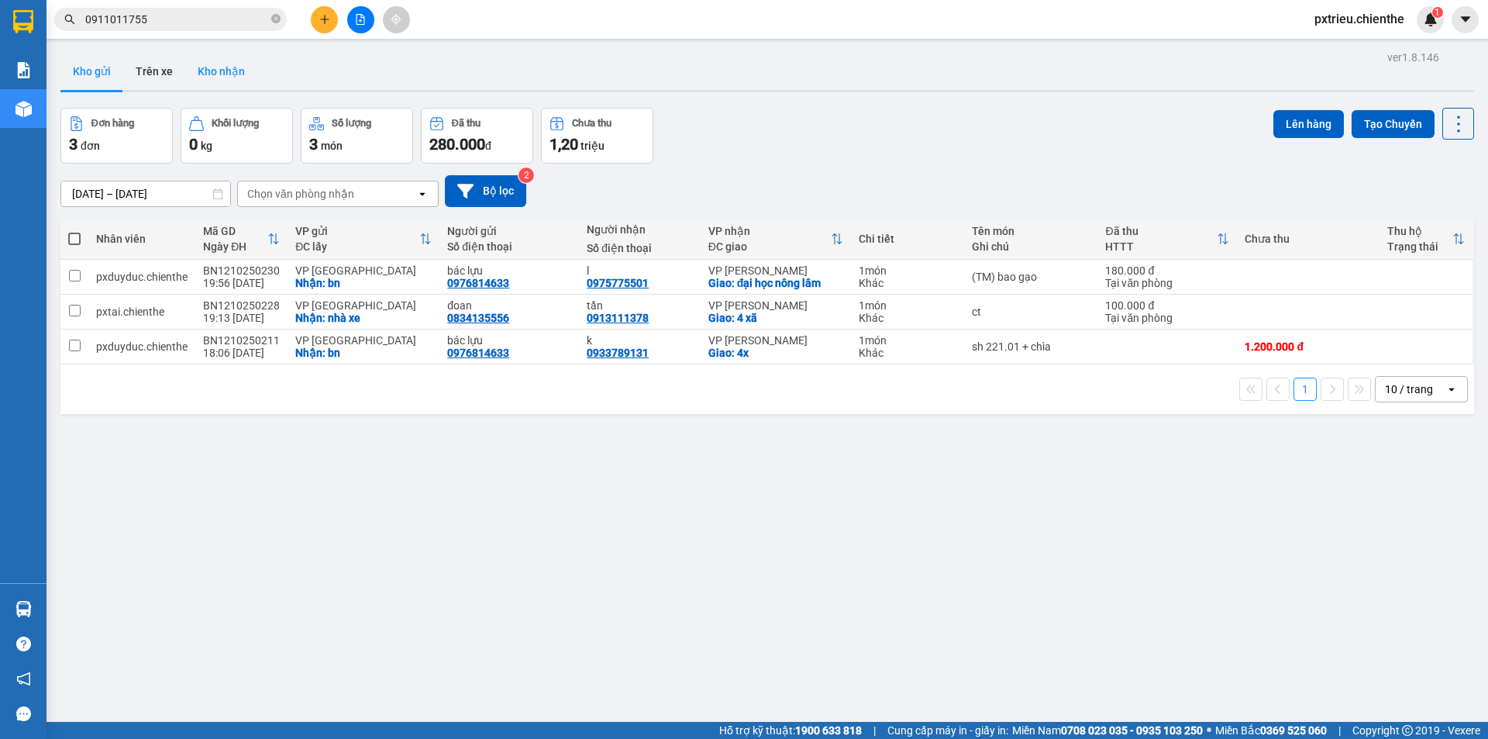
click at [239, 68] on button "Kho nhận" at bounding box center [221, 71] width 72 height 37
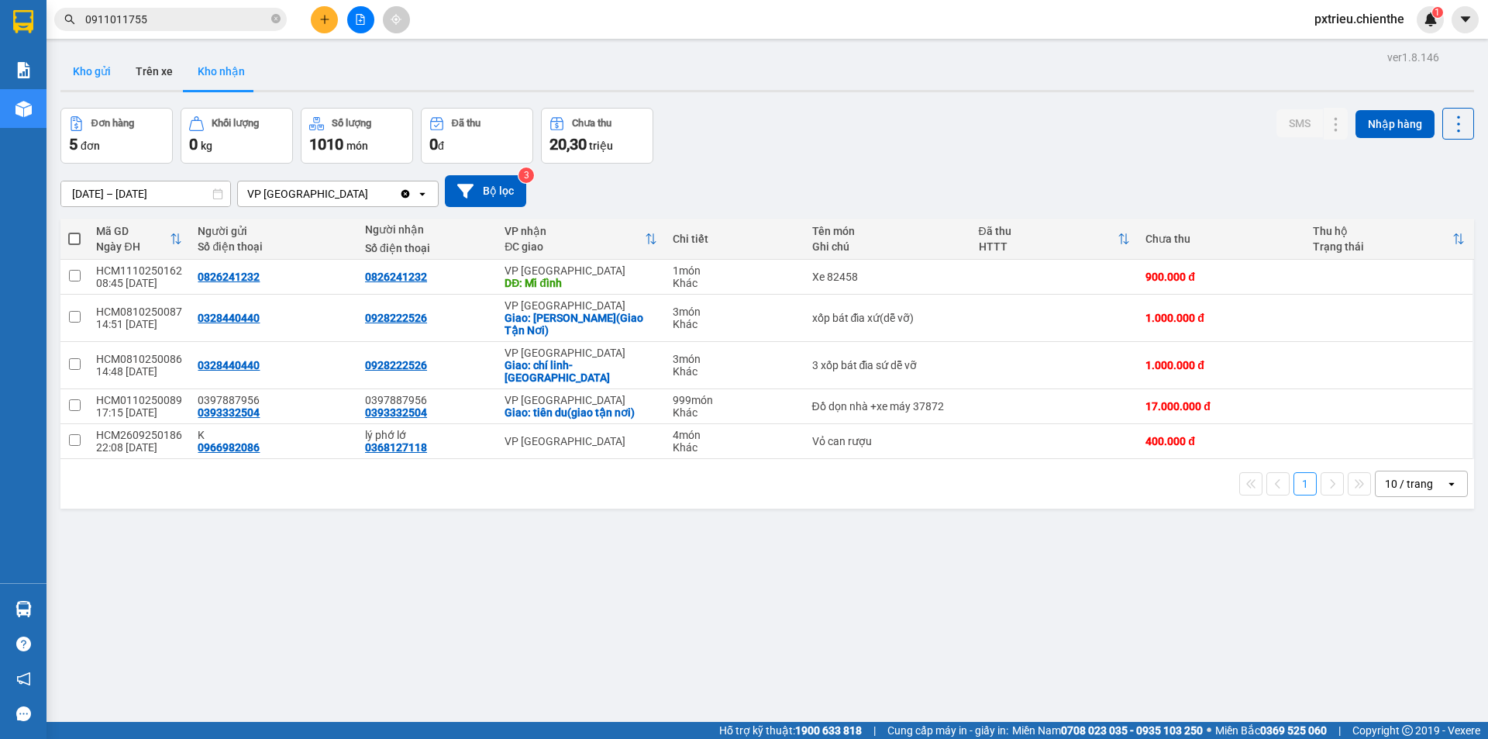
click at [97, 68] on button "Kho gửi" at bounding box center [91, 71] width 63 height 37
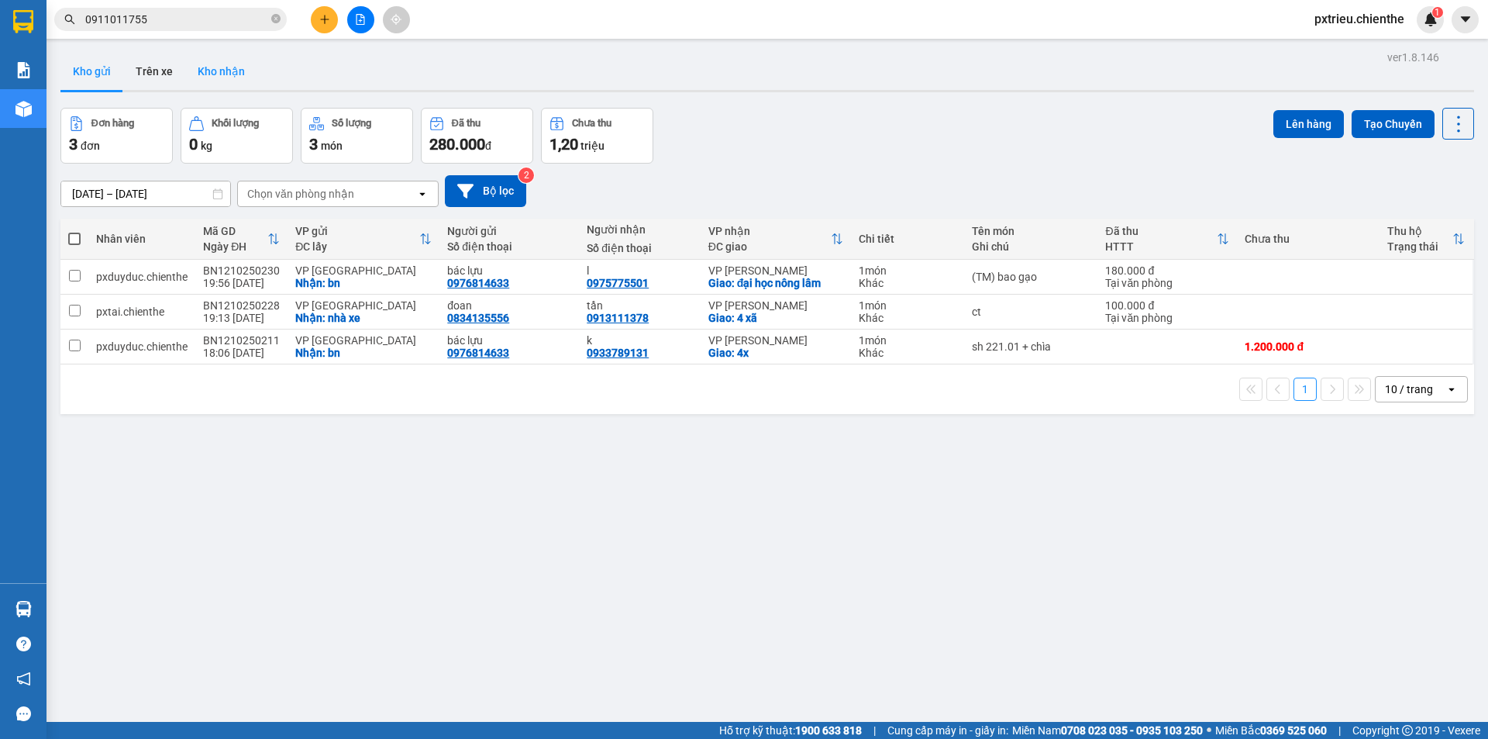
click at [185, 68] on button "Kho nhận" at bounding box center [221, 71] width 72 height 37
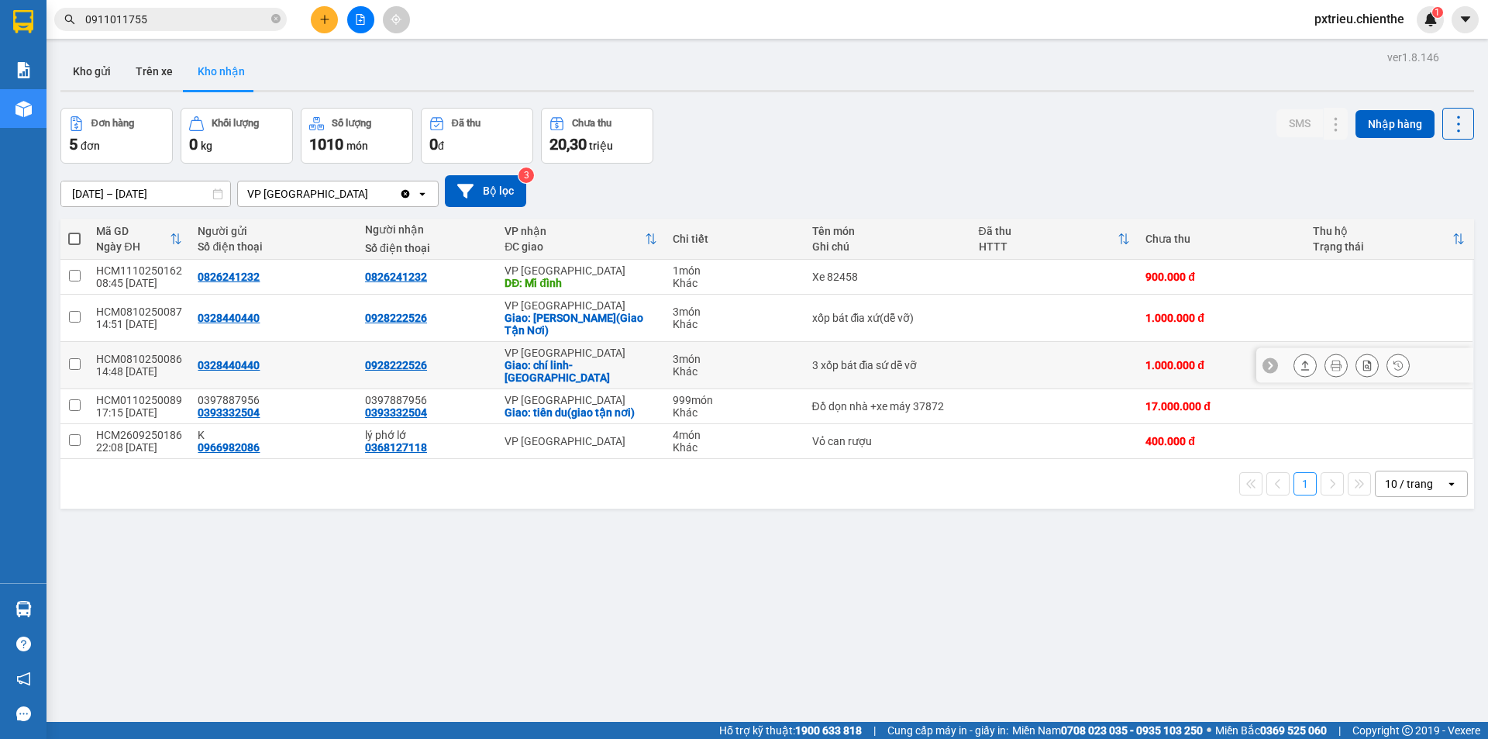
click at [1388, 360] on button at bounding box center [1399, 365] width 22 height 27
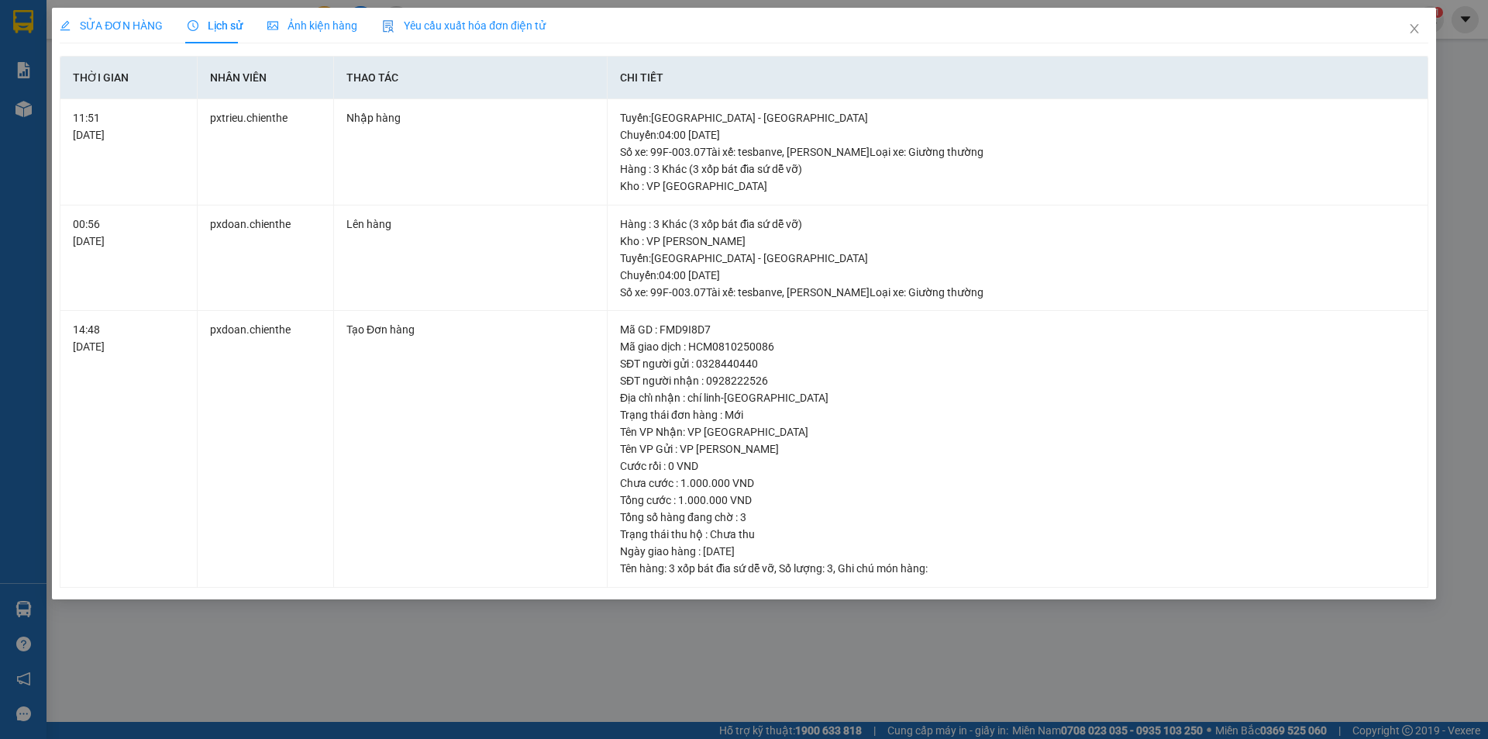
click at [292, 25] on span "Ảnh kiện hàng" at bounding box center [312, 25] width 90 height 12
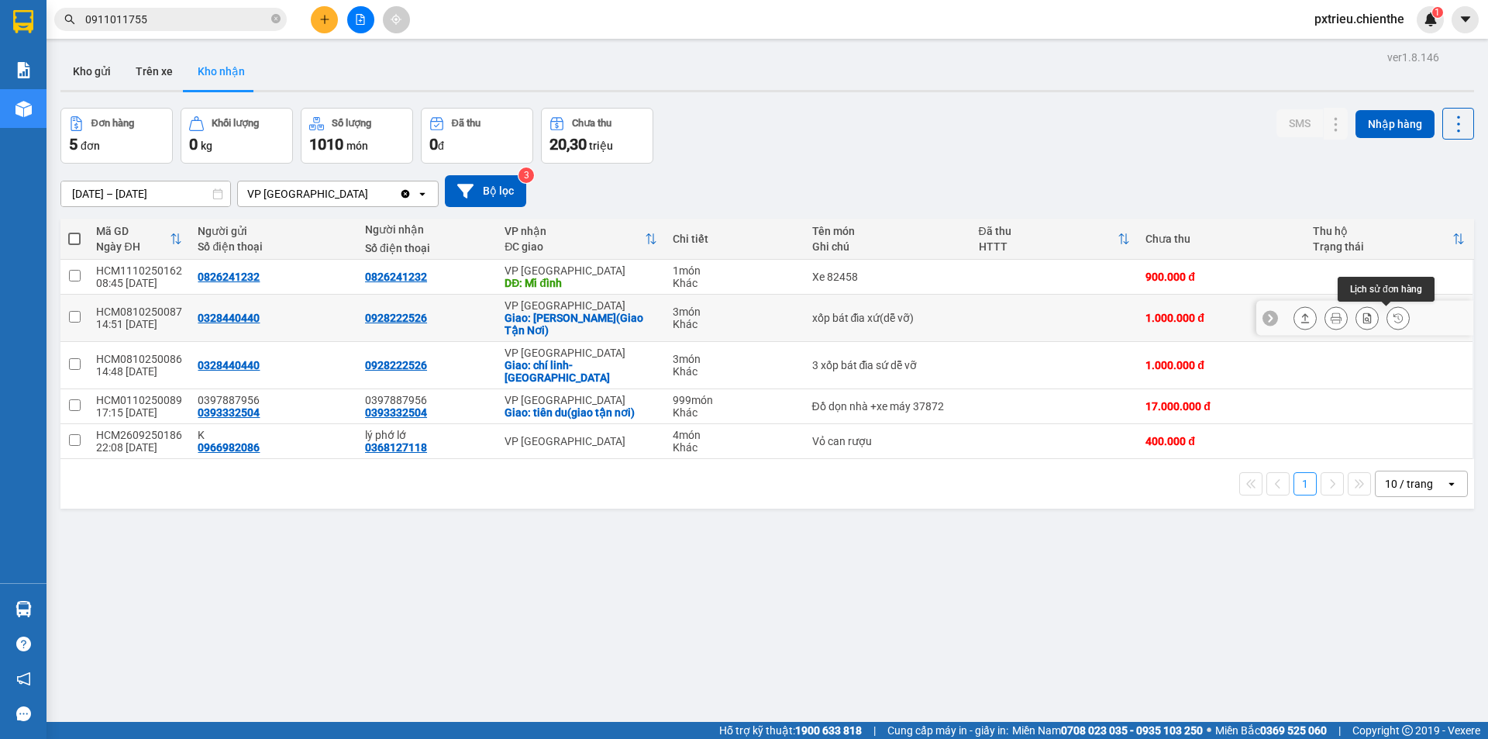
click at [1388, 319] on button at bounding box center [1399, 318] width 22 height 27
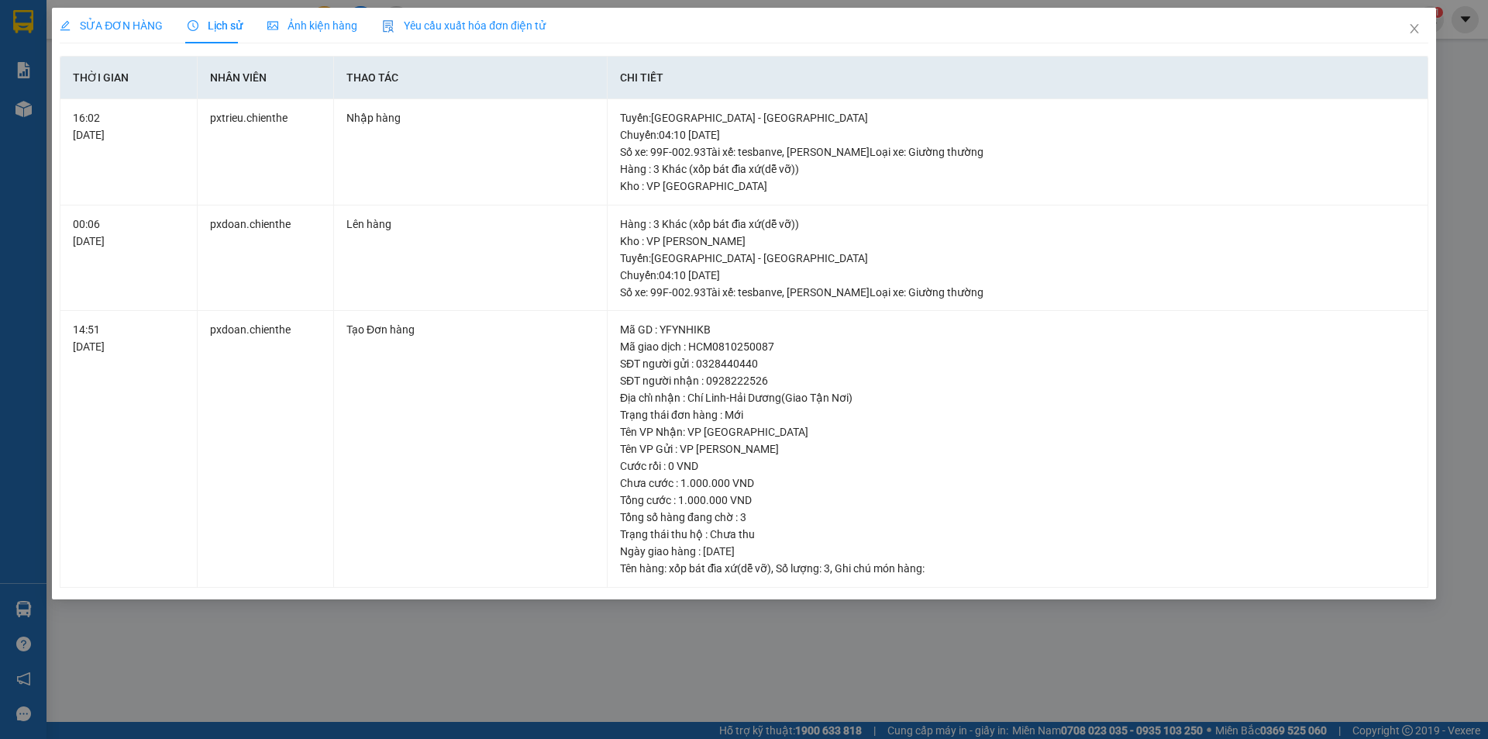
click at [291, 19] on span "Ảnh kiện hàng" at bounding box center [312, 25] width 90 height 12
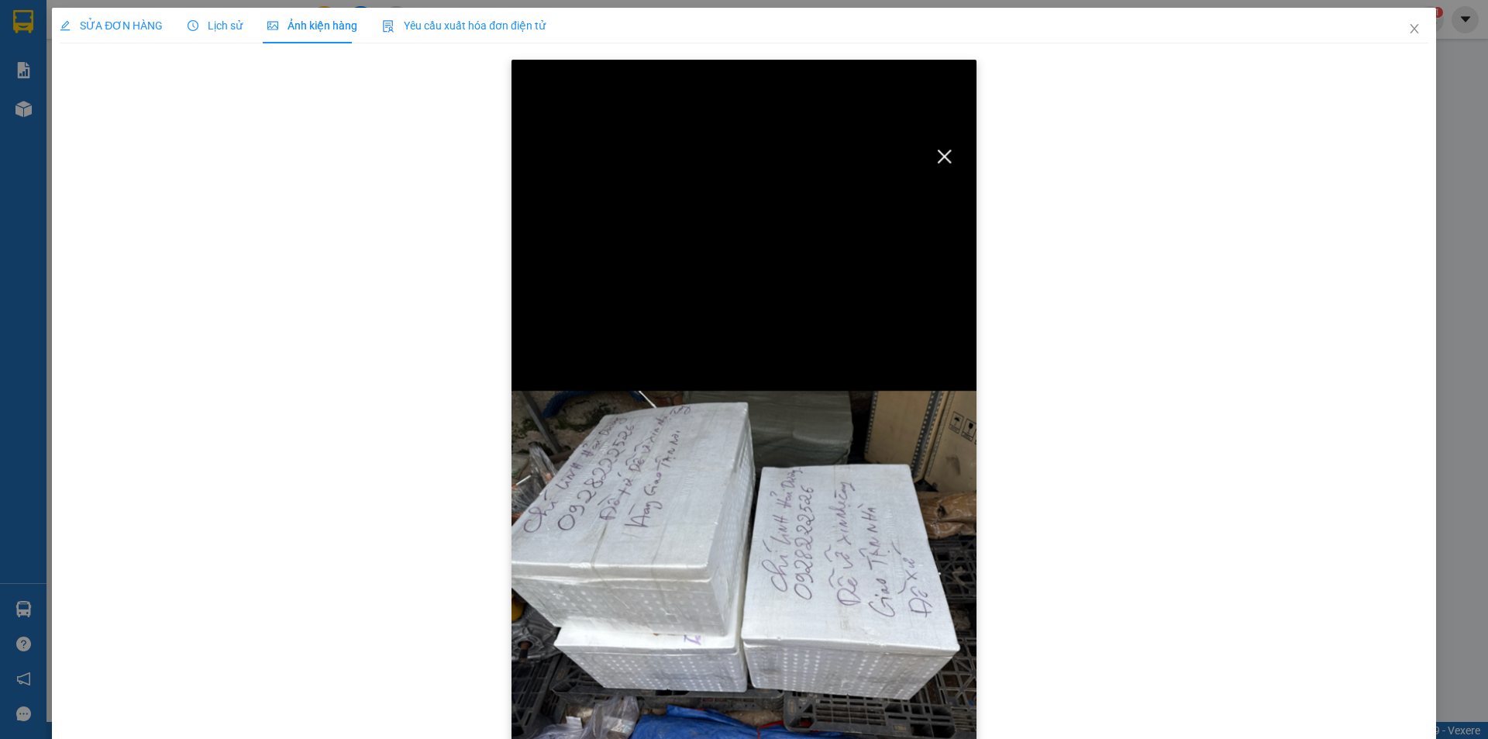
click at [939, 154] on img at bounding box center [744, 565] width 465 height 1011
